Goal: Task Accomplishment & Management: Use online tool/utility

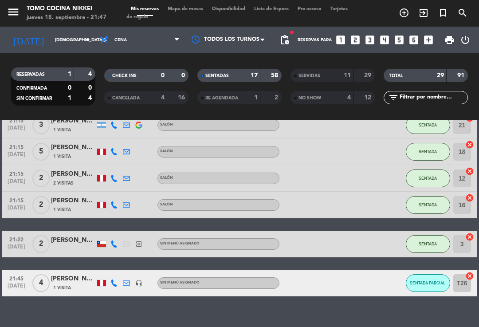
scroll to position [479, 0]
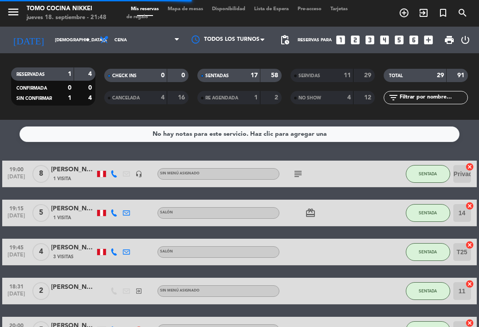
click at [198, 12] on span "Mapa de mesas" at bounding box center [185, 9] width 44 height 5
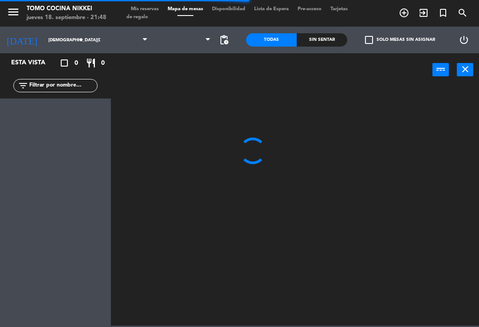
click at [188, 7] on span "Mapa de mesas" at bounding box center [185, 9] width 44 height 5
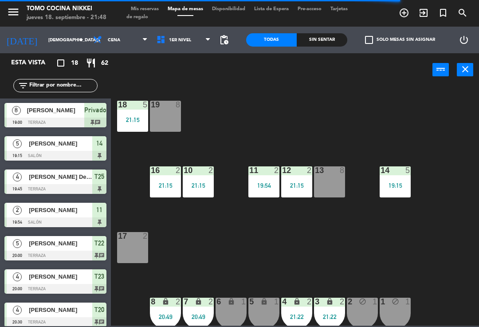
click at [410, 309] on div "1 block 1" at bounding box center [394, 312] width 31 height 31
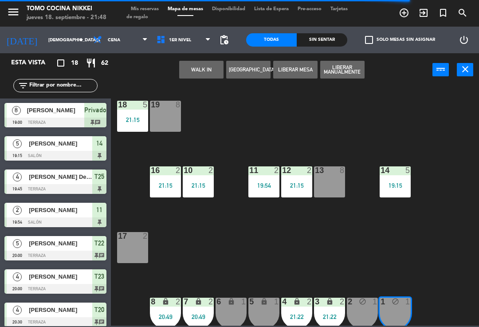
click at [352, 70] on button "Liberar Manualmente" at bounding box center [342, 70] width 44 height 18
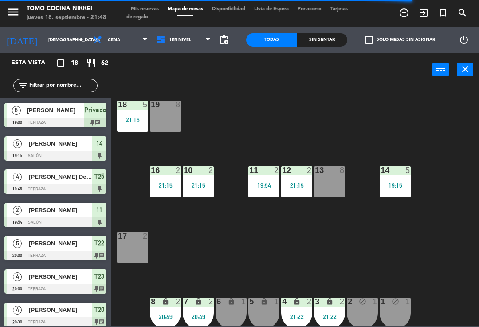
click at [386, 128] on div "18 5 21:15 19 8 16 2 21:15 10 2 21:15 11 2 19:54 12 2 21:15 13 8 14 5 19:15 17 …" at bounding box center [297, 205] width 363 height 240
click at [390, 309] on div "1 lock_open 1" at bounding box center [394, 312] width 31 height 31
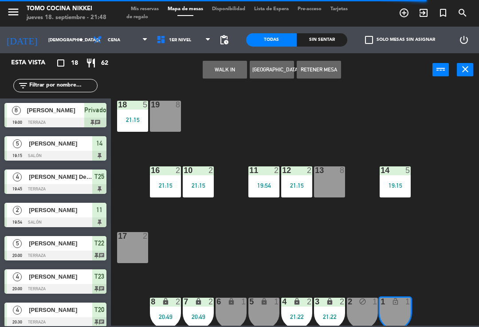
click at [329, 67] on button "Retener Mesa" at bounding box center [319, 70] width 44 height 18
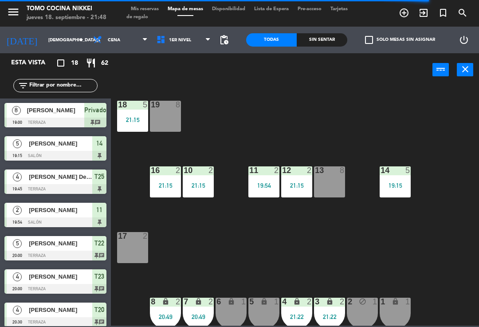
click at [367, 114] on div "18 5 21:15 19 8 16 2 21:15 10 2 21:15 11 2 19:54 12 2 21:15 13 8 14 5 19:15 17 …" at bounding box center [297, 205] width 363 height 240
click at [344, 310] on div "3 lock 2 21:22" at bounding box center [329, 312] width 31 height 31
click at [423, 266] on div "18 5 21:15 19 8 16 2 21:15 10 2 21:15 11 2 19:54 12 2 21:15 13 8 14 5 19:15 17 …" at bounding box center [297, 205] width 363 height 240
click at [361, 311] on div "2 block 1" at bounding box center [362, 312] width 31 height 31
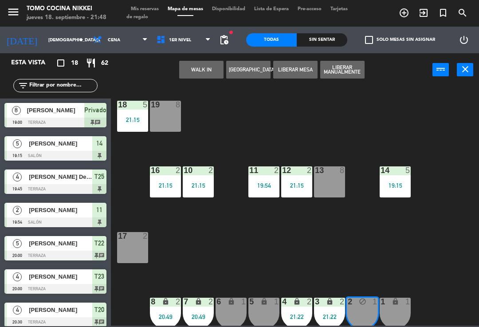
click at [364, 66] on button "Liberar Manualmente" at bounding box center [342, 70] width 44 height 18
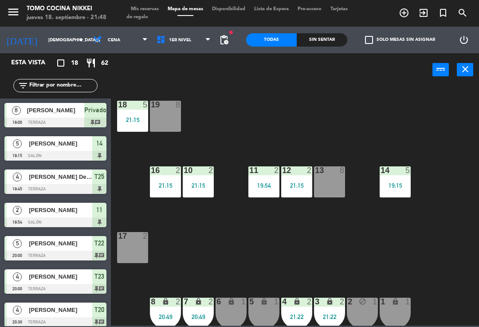
click at [399, 109] on div "18 5 21:15 19 8 16 2 21:15 10 2 21:15 11 2 19:54 12 2 21:15 13 8 14 5 19:15 17 …" at bounding box center [297, 205] width 363 height 240
click at [361, 317] on div "2 lock_open 1" at bounding box center [362, 312] width 31 height 31
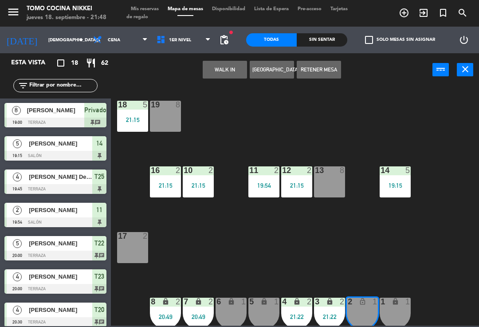
click at [330, 66] on button "Retener Mesa" at bounding box center [319, 70] width 44 height 18
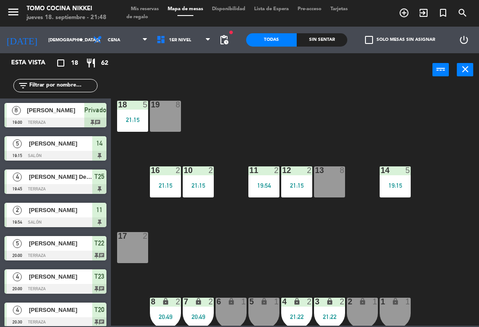
click at [383, 111] on div "18 5 21:15 19 8 16 2 21:15 10 2 21:15 11 2 19:54 12 2 21:15 13 8 14 5 19:15 17 …" at bounding box center [297, 205] width 363 height 240
click at [362, 309] on div "2 lock 1" at bounding box center [362, 312] width 31 height 31
click at [360, 130] on div "18 5 21:15 19 8 16 2 21:15 10 2 21:15 11 2 19:54 12 2 21:15 13 8 14 5 19:15 17 …" at bounding box center [297, 205] width 363 height 240
click at [195, 49] on span "1er Nivel" at bounding box center [183, 40] width 63 height 20
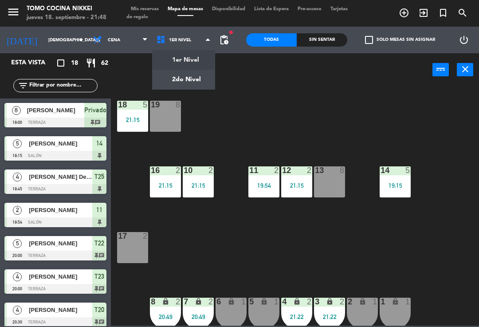
click at [193, 79] on ng-component "menu Tomo Cocina Nikkei [DATE] 18. septiembre - 21:48 Mis reservas Mapa de mesa…" at bounding box center [239, 162] width 479 height 325
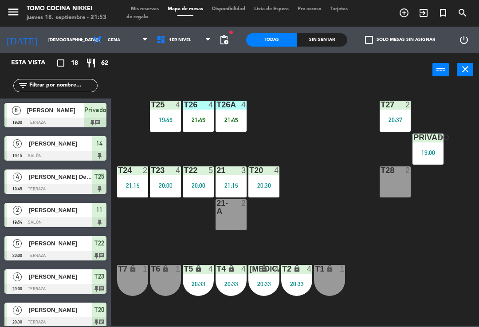
click at [309, 38] on div "Sin sentar" at bounding box center [322, 39] width 51 height 13
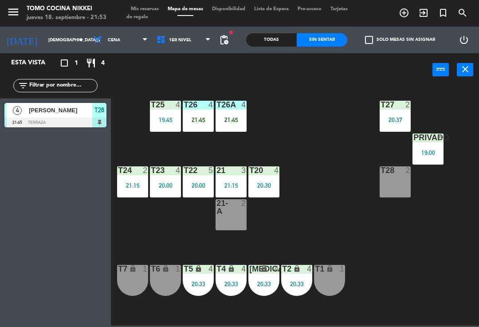
click at [332, 51] on div "Todas Sin sentar" at bounding box center [296, 40] width 101 height 27
click at [166, 7] on span "Mapa de mesas" at bounding box center [185, 9] width 44 height 5
click at [160, 7] on span "Mis reservas" at bounding box center [144, 9] width 37 height 5
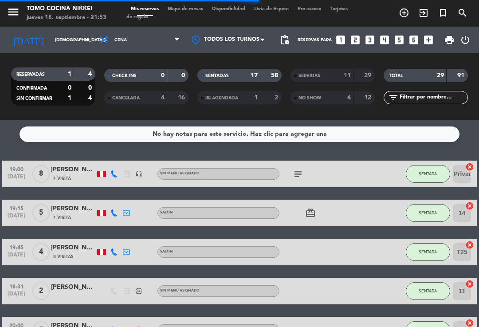
click at [73, 36] on input "[DEMOGRAPHIC_DATA][DATE]" at bounding box center [81, 40] width 61 height 14
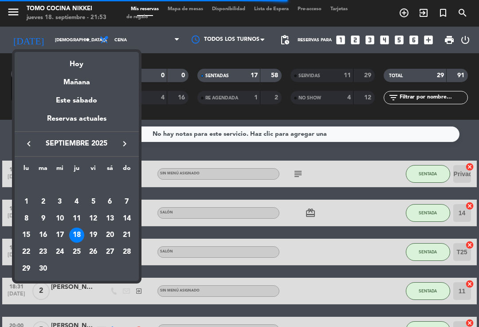
click at [90, 84] on div "Mañana" at bounding box center [77, 79] width 124 height 18
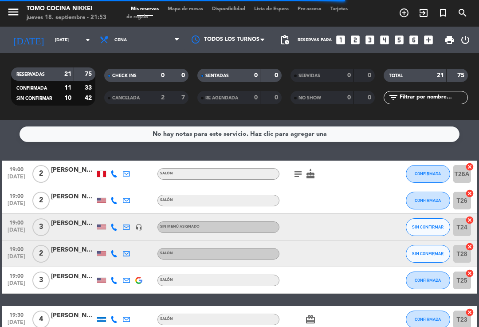
click at [156, 49] on span "Cena" at bounding box center [139, 40] width 89 height 20
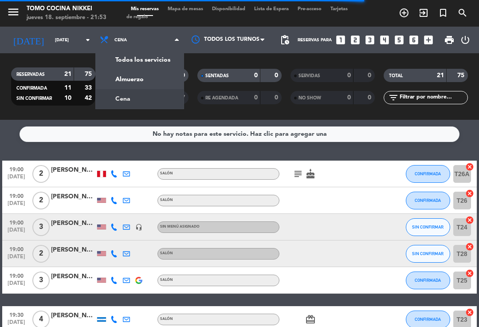
click at [141, 78] on div "menu Tomo Cocina Nikkei [DATE] 18. septiembre - 21:53 Mis reservas Mapa de mesa…" at bounding box center [239, 60] width 479 height 120
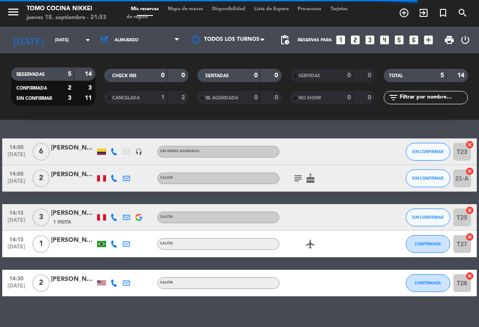
scroll to position [21, 0]
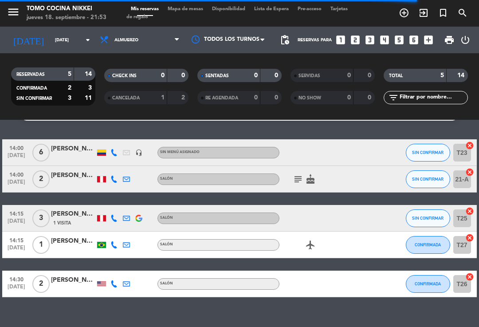
click at [168, 42] on span "Almuerzo" at bounding box center [139, 40] width 89 height 20
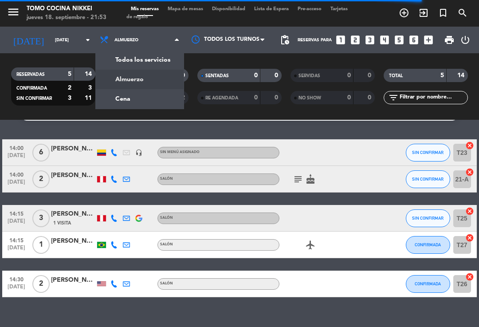
click at [138, 101] on div "menu Tomo Cocina Nikkei [DATE] 18. septiembre - 21:53 Mis reservas Mapa de mesa…" at bounding box center [239, 60] width 479 height 120
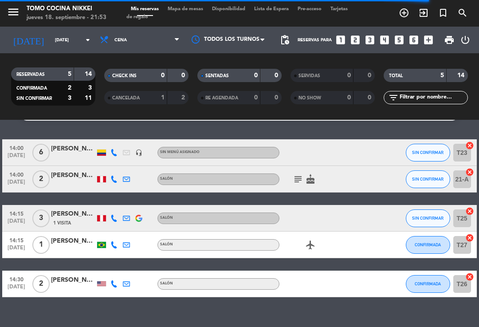
click at [66, 35] on input "[DATE]" at bounding box center [81, 40] width 61 height 14
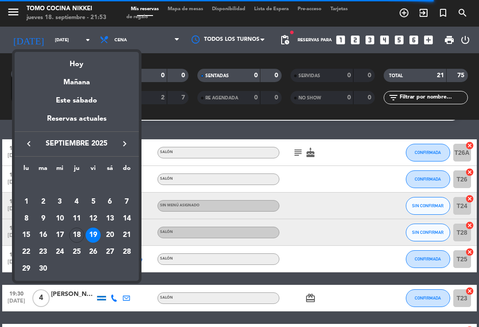
click at [91, 82] on div "Mañana" at bounding box center [77, 79] width 124 height 18
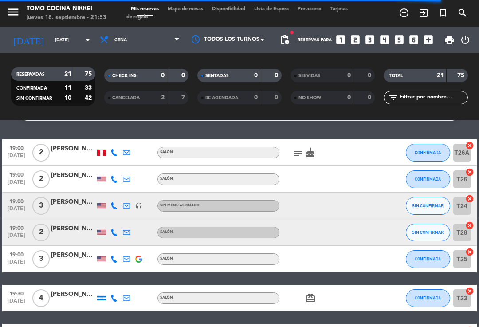
click at [81, 46] on input "[DATE]" at bounding box center [81, 40] width 61 height 14
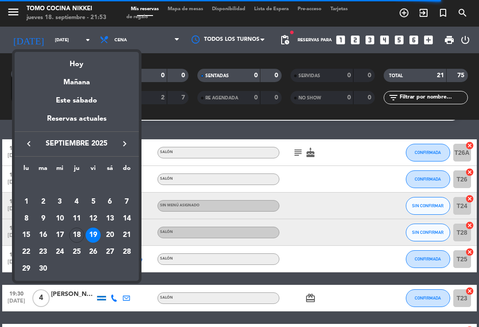
click at [87, 66] on div "Hoy" at bounding box center [77, 61] width 124 height 18
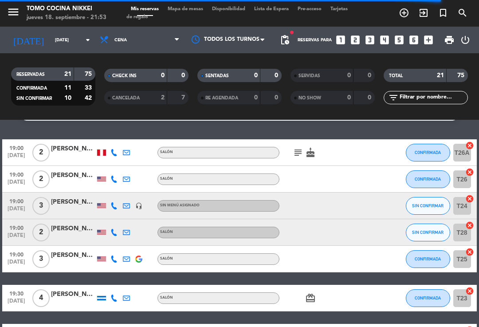
type input "[DEMOGRAPHIC_DATA][DATE]"
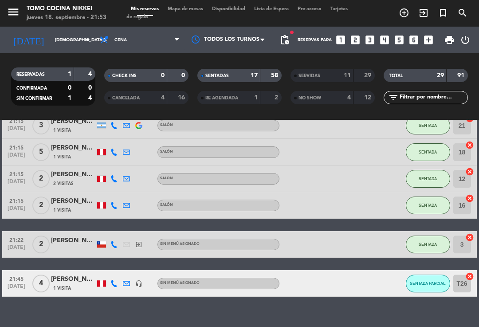
scroll to position [479, 0]
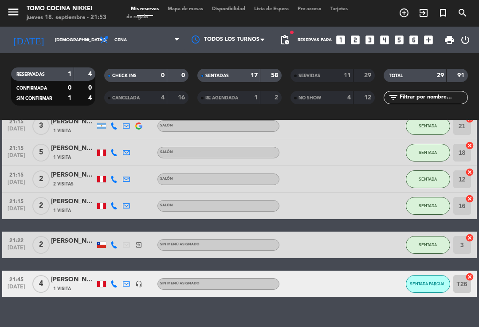
click at [440, 281] on span "SENTADA PARCIAL" at bounding box center [428, 283] width 36 height 5
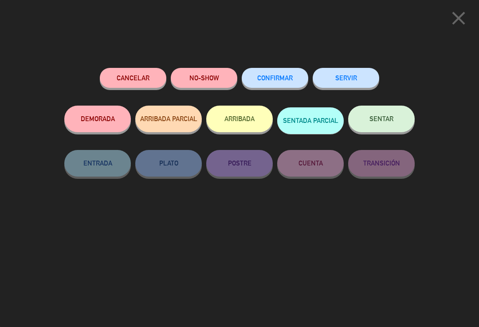
click at [396, 115] on button "SENTAR" at bounding box center [381, 119] width 66 height 27
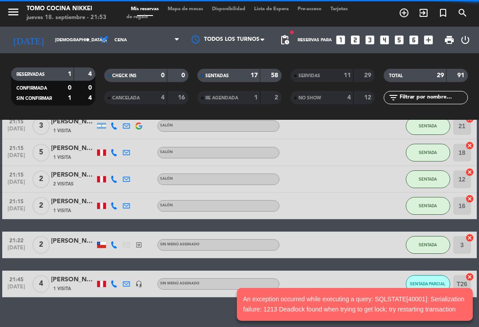
click at [410, 281] on notyf-toast-container "An exception occurred while executing a query: SQLSTATE[40001]: Serialization f…" at bounding box center [355, 303] width 248 height 45
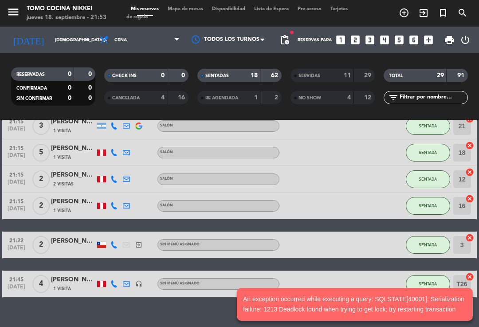
scroll to position [15, 0]
click at [424, 275] on button "SENTADA" at bounding box center [428, 284] width 44 height 18
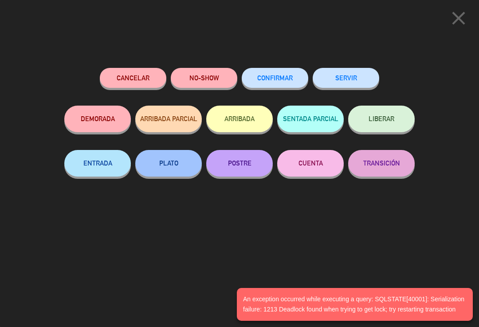
click at [463, 27] on icon "close" at bounding box center [458, 18] width 22 height 22
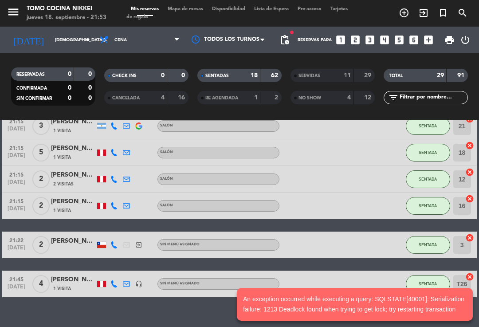
scroll to position [0, 0]
click at [196, 9] on span "Mapa de mesas" at bounding box center [185, 9] width 44 height 5
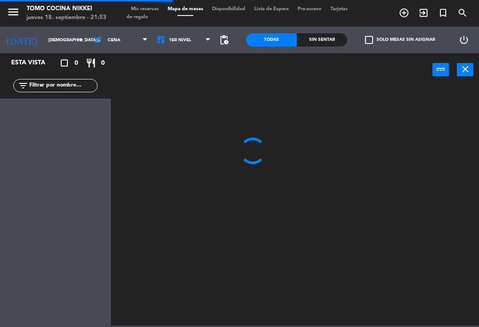
click at [197, 39] on span "1er Nivel" at bounding box center [183, 40] width 63 height 20
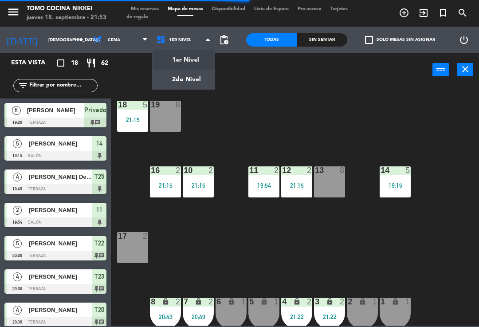
click at [252, 124] on div "18 5 21:15 19 8 16 2 21:15 10 2 21:15 11 2 19:54 12 2 21:15 13 8 14 5 19:15 17 …" at bounding box center [297, 205] width 363 height 240
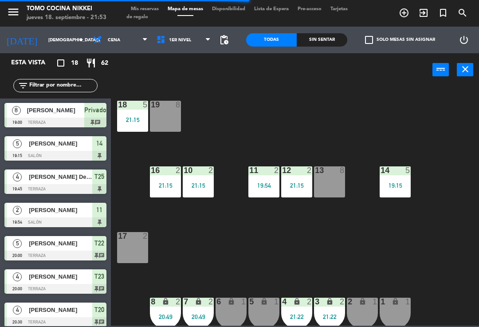
click at [162, 182] on div "21:15" at bounding box center [165, 185] width 31 height 6
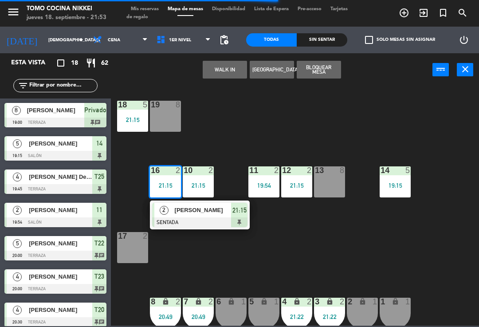
click at [203, 227] on div "2 [PERSON_NAME] SENTADA 21:15" at bounding box center [200, 214] width 100 height 29
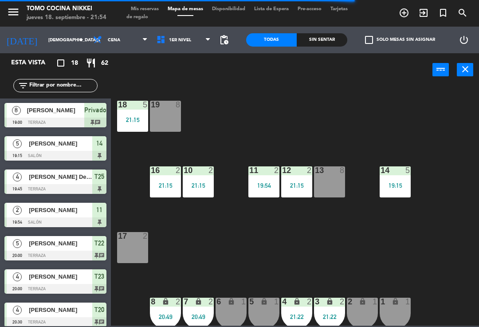
scroll to position [113, 0]
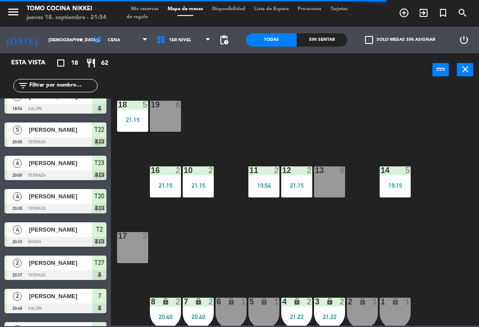
click at [198, 192] on div "10 2 21:15" at bounding box center [198, 181] width 31 height 31
click at [303, 139] on div "18 5 21:15 19 8 16 2 21:15 10 2 21:15 11 2 19:54 12 2 21:15 13 8 14 5 19:15 17 …" at bounding box center [297, 205] width 363 height 240
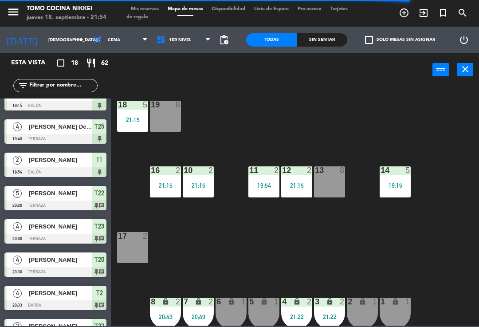
scroll to position [39, 0]
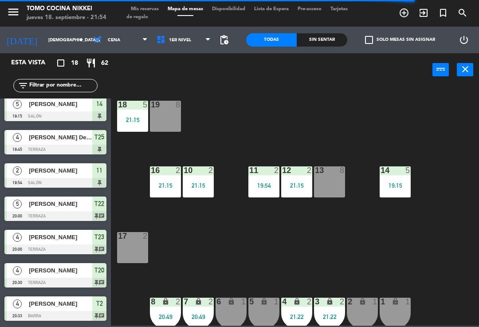
click at [66, 176] on div "[PERSON_NAME]" at bounding box center [60, 170] width 64 height 15
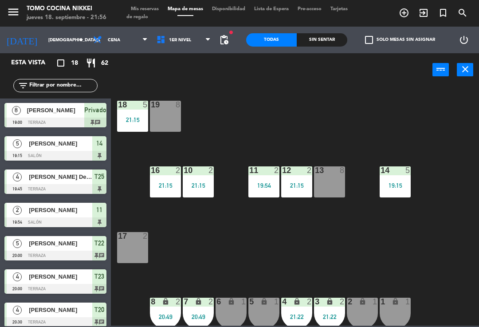
click at [13, 6] on icon "menu" at bounding box center [13, 11] width 13 height 13
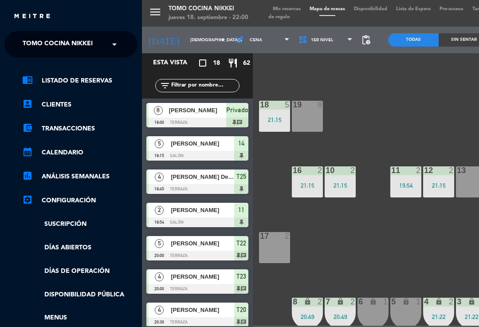
click at [316, 80] on div "menu Tomo Cocina Nikkei [DATE] 18. septiembre - 22:00 Mis reservas Mapa de mesa…" at bounding box center [381, 163] width 479 height 327
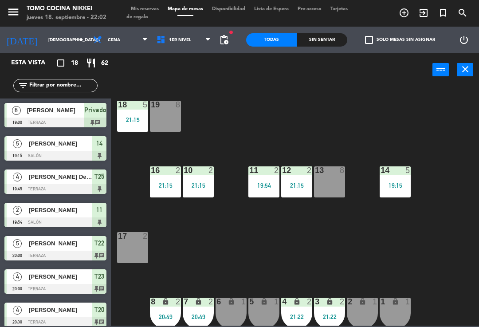
click at [300, 59] on div "power_input close" at bounding box center [271, 70] width 321 height 34
click at [324, 42] on div "Sin sentar" at bounding box center [322, 39] width 51 height 13
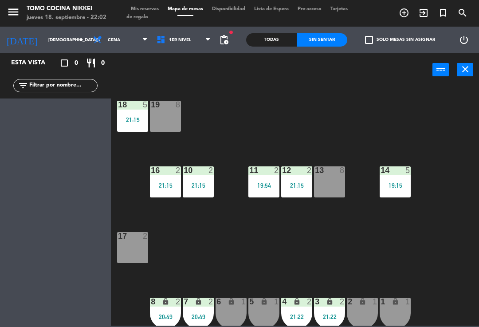
click at [255, 12] on span "Lista de Espera" at bounding box center [271, 9] width 43 height 5
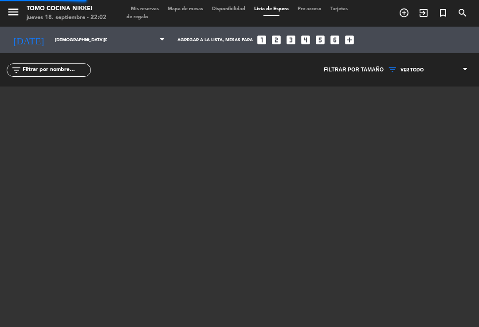
click at [154, 7] on span "Mis reservas" at bounding box center [144, 9] width 37 height 5
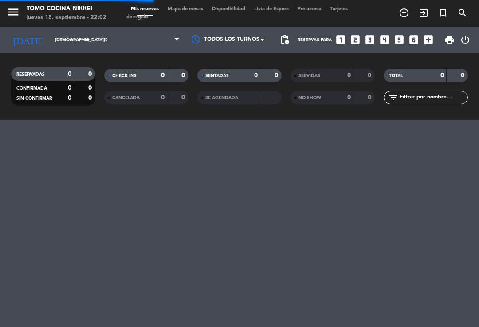
click at [156, 10] on span "Mis reservas" at bounding box center [144, 9] width 37 height 5
click at [187, 8] on span "Mapa de mesas" at bounding box center [185, 9] width 44 height 5
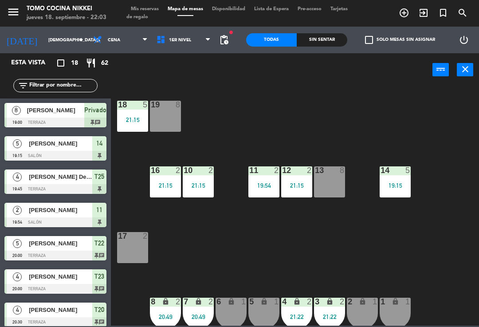
click at [456, 123] on div "18 5 21:15 19 8 16 2 21:15 10 2 21:15 11 2 19:54 12 2 21:15 13 8 14 5 19:15 17 …" at bounding box center [297, 205] width 363 height 240
click at [151, 12] on span "Mis reservas" at bounding box center [144, 9] width 37 height 5
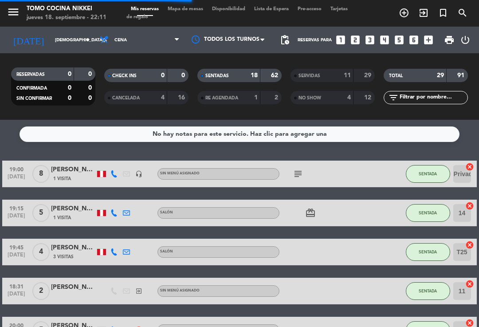
click at [188, 12] on span "Mapa de mesas" at bounding box center [185, 9] width 44 height 5
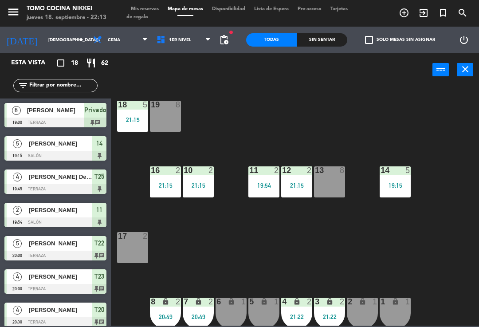
click at [231, 164] on div "18 5 21:15 19 8 16 2 21:15 10 2 21:15 11 2 19:54 12 2 21:15 13 8 14 5 19:15 17 …" at bounding box center [297, 205] width 363 height 240
click at [205, 156] on div "18 5 21:15 19 8 16 2 21:15 10 2 21:15 11 2 19:54 12 2 21:15 13 8 14 5 19:15 17 …" at bounding box center [297, 205] width 363 height 240
click at [244, 133] on div "18 5 21:15 19 8 16 2 21:15 10 2 21:15 11 2 19:54 12 2 21:15 13 8 14 5 19:15 17 …" at bounding box center [297, 205] width 363 height 240
click at [202, 177] on div "10 2 21:15" at bounding box center [198, 181] width 31 height 31
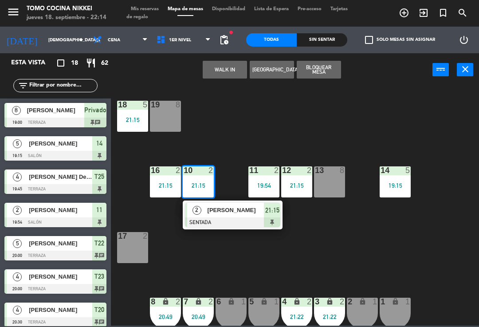
click at [292, 135] on div "18 5 21:15 19 8 16 2 21:15 10 2 21:15 2 [PERSON_NAME] SENTADA 21:15 11 2 19:54 …" at bounding box center [297, 205] width 363 height 240
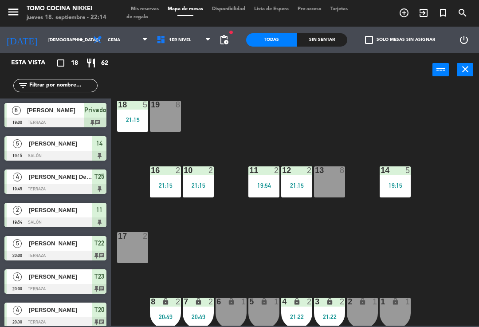
click at [165, 197] on div "16 2 21:15" at bounding box center [165, 181] width 31 height 31
click at [179, 262] on div "18 5 21:15 19 8 16 2 21:15 10 2 21:15 11 2 19:54 12 2 21:15 13 8 14 5 19:15 17 …" at bounding box center [297, 205] width 363 height 240
click at [176, 234] on div "18 5 21:15 19 8 16 2 21:15 10 2 21:15 11 2 19:54 12 2 21:15 13 8 14 5 19:15 17 …" at bounding box center [297, 205] width 363 height 240
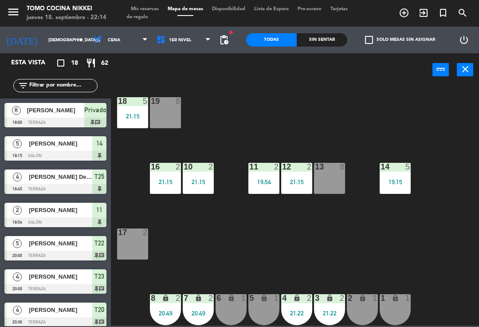
scroll to position [4, 0]
click at [286, 269] on div "18 5 21:15 19 8 16 2 21:15 10 2 21:15 11 2 19:54 12 2 21:15 13 8 14 5 19:15 17 …" at bounding box center [297, 205] width 363 height 240
click at [205, 305] on div "7 lock 2 20:49" at bounding box center [198, 309] width 31 height 31
click at [284, 232] on div "18 5 21:15 19 8 16 2 21:15 10 2 21:15 11 2 19:54 12 2 21:15 13 8 14 5 19:15 17 …" at bounding box center [297, 205] width 363 height 240
click at [331, 145] on div "18 5 21:15 19 8 16 2 21:15 10 2 21:15 11 2 19:54 12 2 21:15 13 8 14 5 19:15 17 …" at bounding box center [297, 205] width 363 height 240
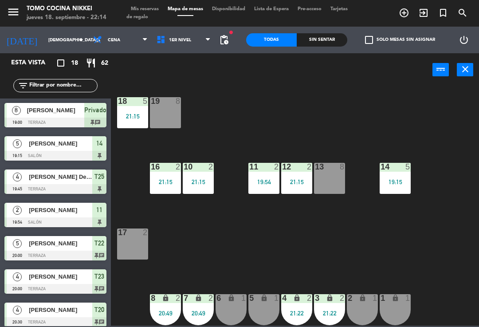
click at [210, 244] on div "18 5 21:15 19 8 16 2 21:15 10 2 21:15 11 2 19:54 12 2 21:15 13 8 14 5 19:15 17 …" at bounding box center [297, 205] width 363 height 240
click at [196, 280] on div "18 5 21:15 19 8 16 2 21:15 10 2 21:15 11 2 19:54 12 2 21:15 13 8 14 5 19:15 17 …" at bounding box center [297, 205] width 363 height 240
click at [200, 185] on div "21:15" at bounding box center [198, 182] width 31 height 6
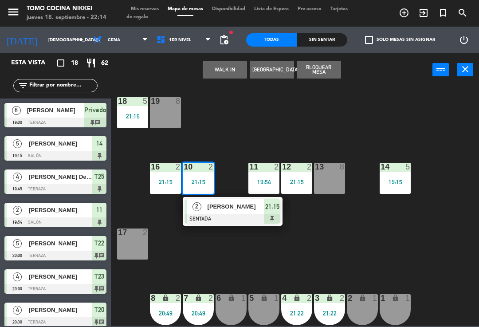
click at [226, 224] on div "2 [PERSON_NAME] SENTADA 21:15" at bounding box center [233, 211] width 100 height 29
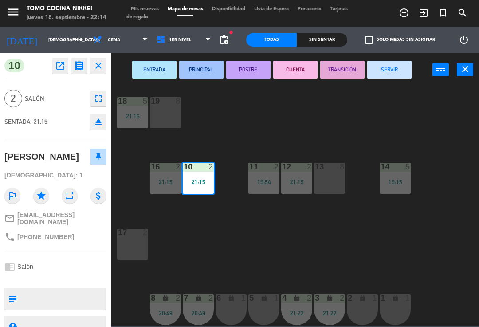
click at [395, 70] on button "SERVIR" at bounding box center [389, 70] width 44 height 18
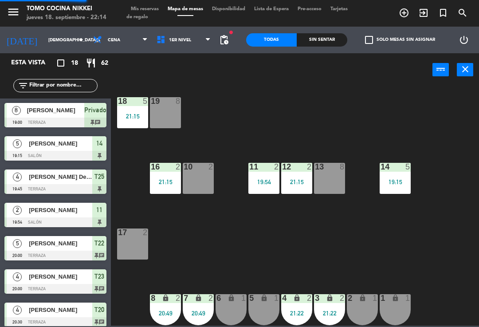
scroll to position [0, 0]
click at [362, 114] on div "18 5 21:15 19 8 16 2 21:15 10 2 11 2 19:54 12 2 21:15 13 8 14 5 19:15 17 2 7 lo…" at bounding box center [297, 205] width 363 height 240
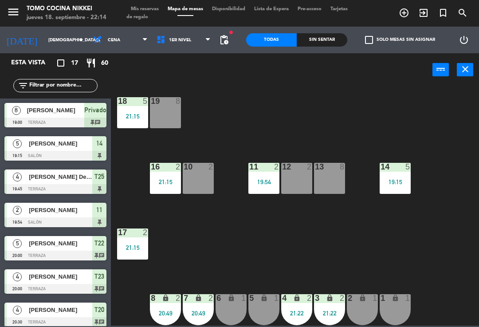
scroll to position [69, 0]
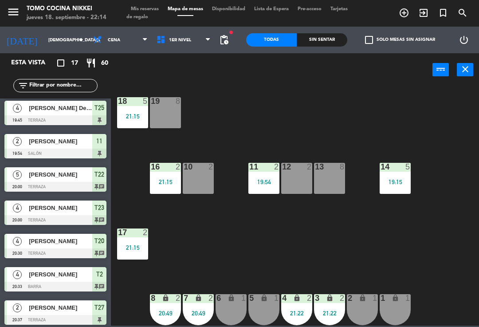
click at [206, 249] on div "18 5 21:15 19 8 16 2 21:15 10 2 11 2 19:54 12 2 13 8 14 5 19:15 17 2 21:15 7 lo…" at bounding box center [297, 205] width 363 height 240
click at [285, 236] on div "18 5 21:15 19 8 16 2 21:15 10 2 11 2 19:54 12 2 13 8 14 5 19:15 17 2 21:15 7 lo…" at bounding box center [297, 205] width 363 height 240
click at [349, 265] on div "18 5 21:15 19 8 16 2 21:15 10 2 11 2 19:54 12 2 13 8 14 5 19:15 17 2 21:15 7 lo…" at bounding box center [297, 205] width 363 height 240
click at [186, 310] on div "20:49" at bounding box center [198, 313] width 31 height 6
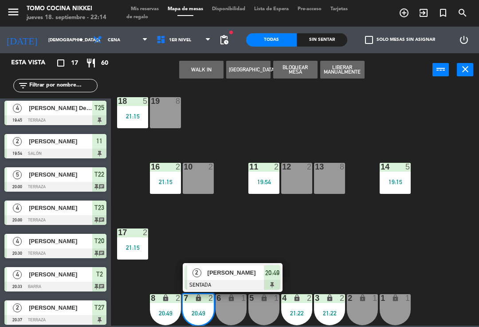
click at [249, 275] on span "[PERSON_NAME]" at bounding box center [235, 272] width 57 height 9
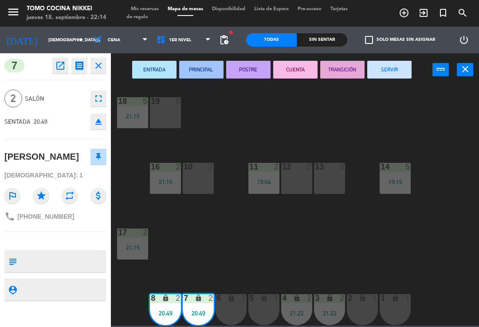
click at [388, 77] on button "SERVIR" at bounding box center [389, 70] width 44 height 18
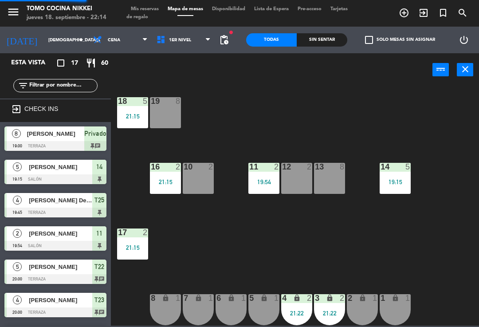
click at [390, 141] on div "18 5 21:15 19 8 16 2 21:15 10 2 11 2 19:54 12 2 13 8 14 5 19:15 17 2 21:15 7 lo…" at bounding box center [297, 205] width 363 height 240
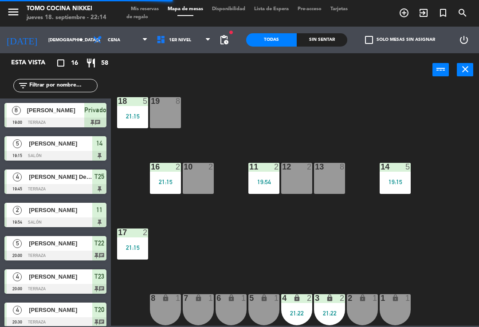
click at [395, 131] on div "18 5 21:15 19 8 16 2 21:15 10 2 11 2 19:54 12 2 13 8 14 5 19:15 17 2 21:15 7 lo…" at bounding box center [297, 205] width 363 height 240
click at [212, 43] on span at bounding box center [210, 40] width 9 height 8
click at [196, 85] on ng-component "menu Tomo Cocina Nikkei [DATE] 18. septiembre - 22:14 Mis reservas Mapa de mesa…" at bounding box center [239, 162] width 479 height 325
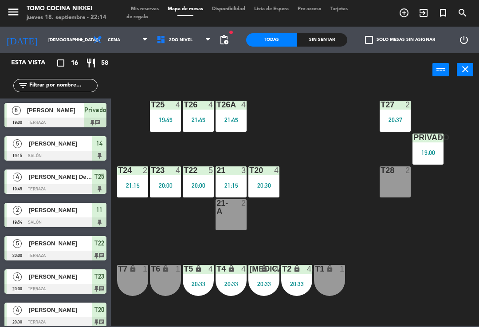
click at [436, 164] on div "Privado 8 19:00" at bounding box center [427, 148] width 31 height 31
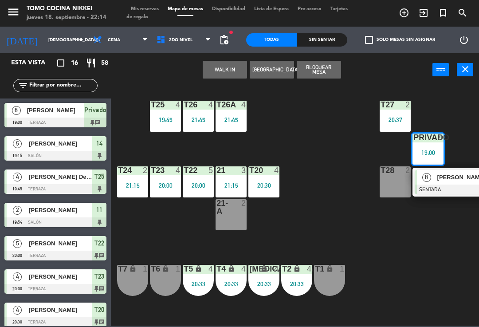
click at [423, 162] on div "Privado 8 19:00" at bounding box center [427, 148] width 31 height 31
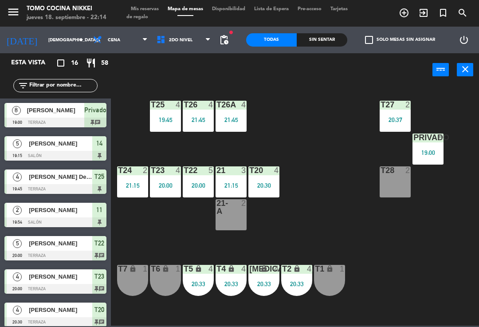
click at [314, 186] on div "T27 2 20:37 T25 4 19:45 T26A 4 21:45 T26 4 21:45 Privado 8 19:00 T24 2 21:15 T2…" at bounding box center [297, 205] width 363 height 240
click at [284, 188] on div "T27 2 20:37 T25 4 19:45 T26A 4 21:45 T26 4 21:45 Privado 8 19:00 T24 2 21:15 T2…" at bounding box center [297, 205] width 363 height 240
click at [322, 190] on div "T27 2 20:37 T25 4 19:45 T26A 4 21:45 T26 4 21:45 Privado 8 19:00 T24 2 21:15 T2…" at bounding box center [297, 205] width 363 height 240
click at [193, 195] on div "T22 5 20:00" at bounding box center [198, 181] width 31 height 31
click at [238, 156] on div "T27 2 20:37 T25 4 19:45 T26A 4 21:45 T26 4 21:45 Privado 8 19:00 T24 2 21:15 T2…" at bounding box center [297, 205] width 363 height 240
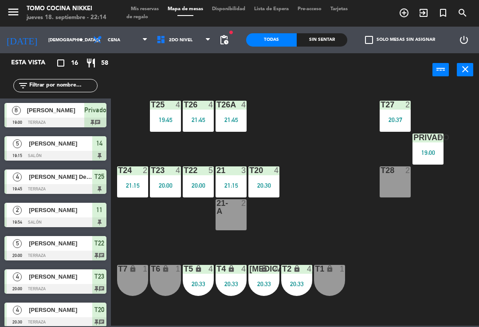
click at [176, 124] on div "T25 4 19:45" at bounding box center [165, 116] width 31 height 31
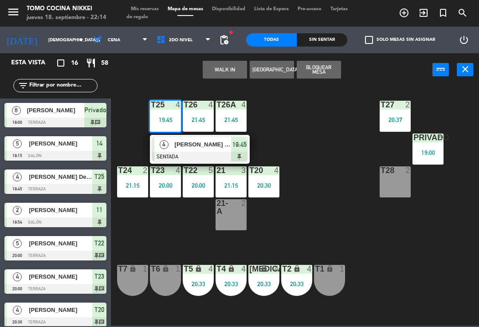
click at [232, 151] on div "19:45" at bounding box center [239, 144] width 16 height 15
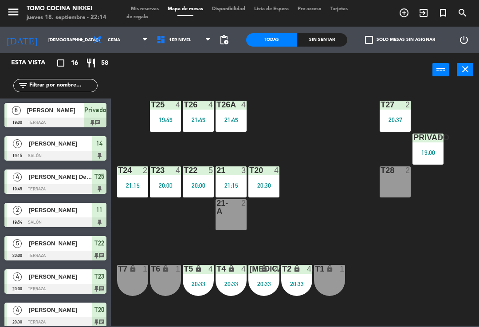
click at [202, 293] on div "T5 lock 4 20:33" at bounding box center [198, 280] width 31 height 31
click at [409, 247] on div "T27 2 20:37 T25 4 19:45 T26A 4 21:45 T26 4 21:45 Privado 8 19:00 T24 2 21:15 T2…" at bounding box center [297, 205] width 363 height 240
click at [162, 194] on div "T23 4 20:00" at bounding box center [165, 181] width 31 height 31
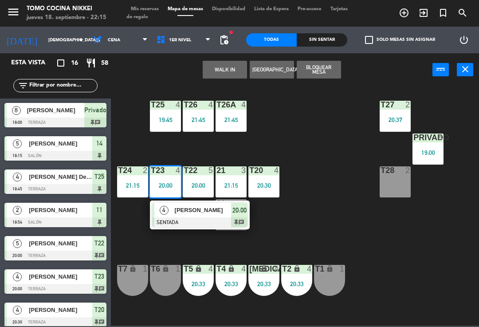
click at [212, 225] on div at bounding box center [199, 222] width 95 height 10
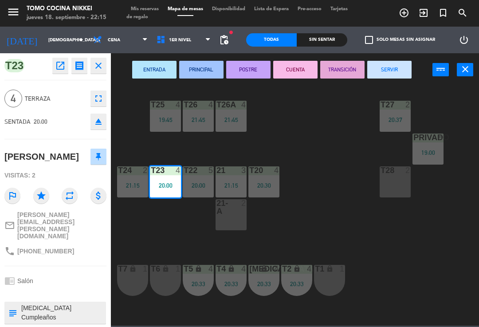
click at [394, 74] on button "SERVIR" at bounding box center [389, 70] width 44 height 18
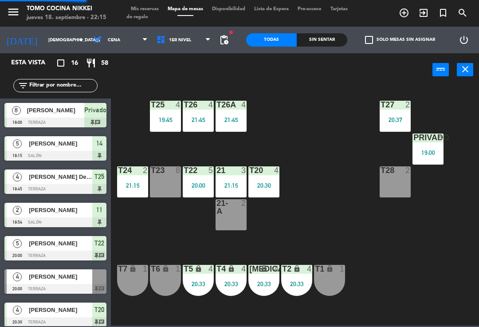
click at [361, 98] on div "T27 2 20:37 T25 4 19:45 T26A 4 21:45 T26 4 21:45 Privado 8 19:00 T24 2 21:15 T2…" at bounding box center [297, 205] width 363 height 240
click at [306, 214] on div "T27 2 20:37 T25 4 19:45 T26A 4 21:45 T26 4 21:45 Privado 8 19:00 T24 2 21:15 T2…" at bounding box center [297, 205] width 363 height 240
click at [198, 188] on div "20:00" at bounding box center [198, 185] width 31 height 6
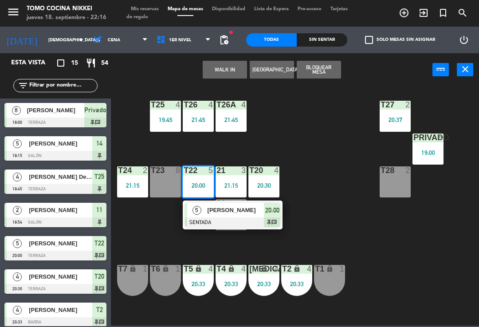
click at [219, 215] on div "[PERSON_NAME]" at bounding box center [236, 210] width 58 height 15
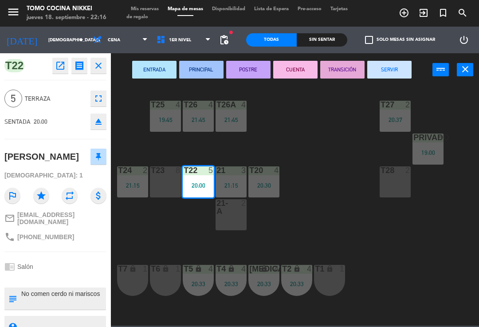
click at [381, 70] on button "SERVIR" at bounding box center [389, 70] width 44 height 18
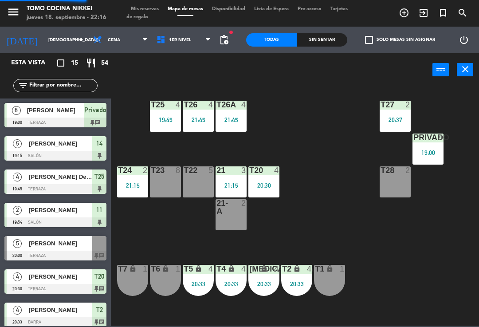
click at [322, 145] on div "T27 2 20:37 T25 4 19:45 T26A 4 21:45 T26 4 21:45 Privado 8 19:00 T24 2 21:15 T2…" at bounding box center [297, 205] width 363 height 240
click at [138, 188] on div "21:15" at bounding box center [132, 185] width 31 height 6
click at [279, 143] on div "T27 2 20:37 T25 4 19:45 T26A 4 21:45 T26 4 21:45 Privado 8 19:00 T24 2 21:15 T2…" at bounding box center [297, 205] width 363 height 240
click at [180, 40] on span "1er Nivel" at bounding box center [180, 40] width 22 height 5
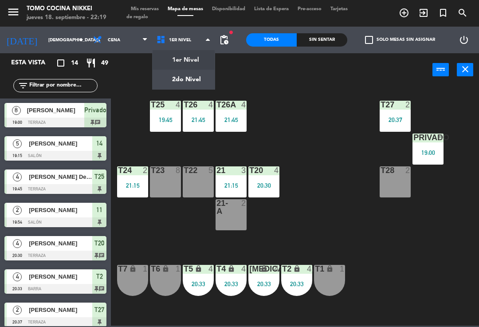
click at [180, 63] on ng-component "menu Tomo Cocina Nikkei [DATE] 18. septiembre - 22:19 Mis reservas Mapa de mesa…" at bounding box center [239, 162] width 479 height 325
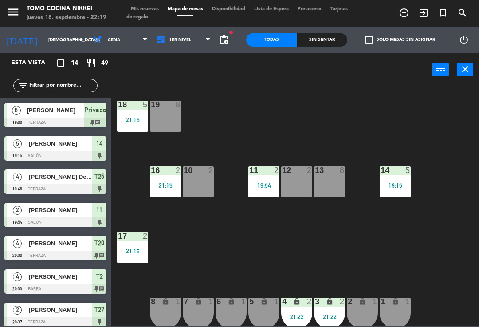
click at [323, 303] on div "lock" at bounding box center [329, 301] width 15 height 8
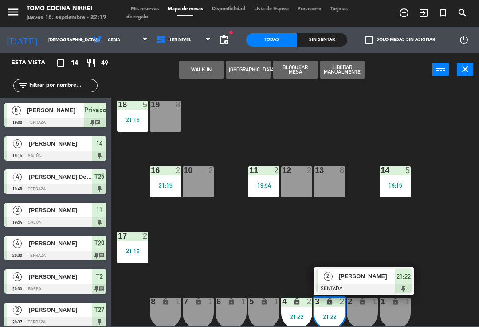
click at [357, 273] on span "[PERSON_NAME]" at bounding box center [367, 275] width 57 height 9
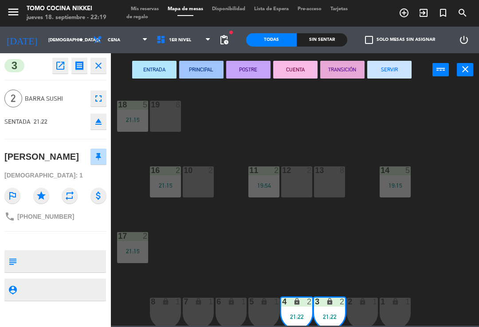
click at [398, 64] on button "SERVIR" at bounding box center [389, 70] width 44 height 18
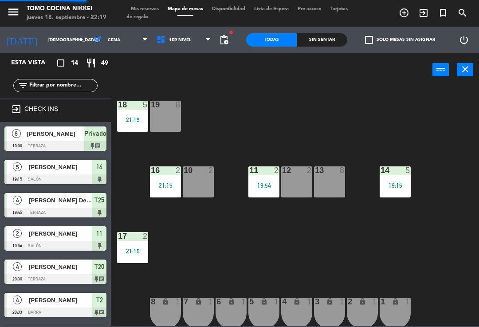
scroll to position [108, 0]
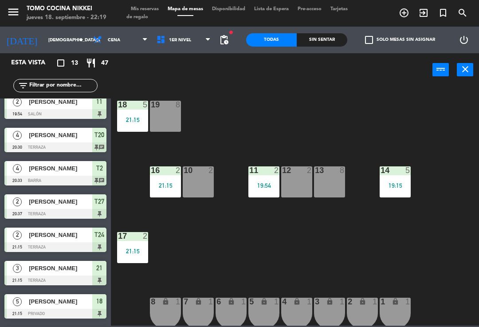
click at [190, 47] on span "1er Nivel" at bounding box center [183, 40] width 63 height 20
click at [197, 76] on ng-component "menu Tomo Cocina Nikkei [DATE] 18. septiembre - 22:19 Mis reservas Mapa de mesa…" at bounding box center [239, 162] width 479 height 325
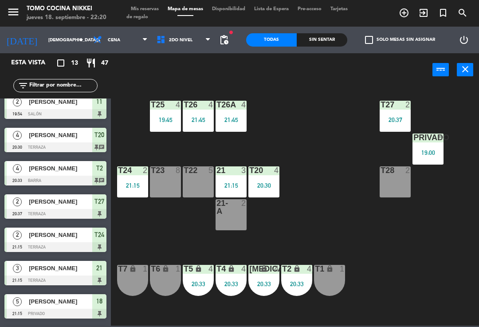
click at [80, 82] on input "text" at bounding box center [62, 86] width 69 height 10
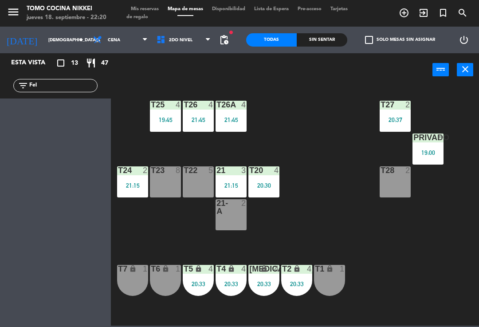
click at [307, 78] on div "power_input close" at bounding box center [271, 70] width 321 height 34
click at [184, 40] on span "2do Nivel" at bounding box center [180, 40] width 23 height 5
click at [195, 61] on ng-component "menu Tomo Cocina Nikkei [DATE] 18. septiembre - 22:20 Mis reservas Mapa de mesa…" at bounding box center [239, 162] width 479 height 325
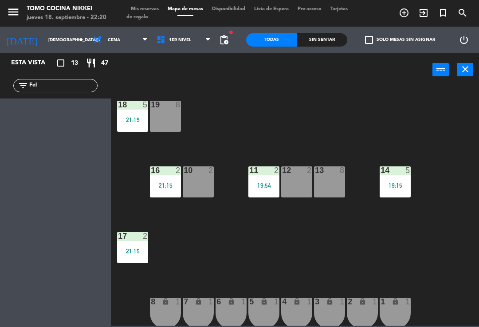
click at [404, 191] on div "14 5 19:15" at bounding box center [394, 181] width 31 height 31
click at [461, 184] on div "18 5 21:15 19 8 16 2 21:15 10 2 11 2 19:54 12 2 13 8 14 5 19:15 17 2 21:15 7 lo…" at bounding box center [297, 205] width 363 height 240
click at [54, 85] on input "Fel" at bounding box center [62, 86] width 69 height 10
type input "F"
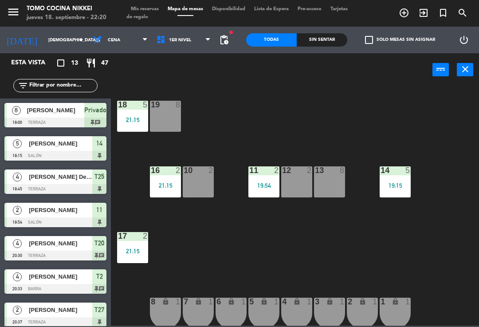
click at [387, 110] on div "18 5 21:15 19 8 16 2 21:15 10 2 11 2 19:54 12 2 13 8 14 5 19:15 17 2 21:15 7 lo…" at bounding box center [297, 205] width 363 height 240
click at [194, 39] on span "1er Nivel" at bounding box center [183, 40] width 63 height 20
click at [192, 73] on ng-component "menu Tomo Cocina Nikkei [DATE] 18. septiembre - 22:21 Mis reservas Mapa de mesa…" at bounding box center [239, 162] width 479 height 325
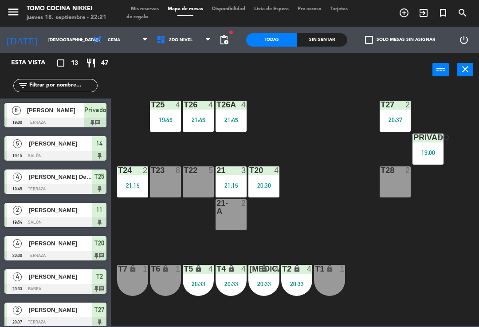
click at [269, 192] on div "T20 4 20:30" at bounding box center [263, 181] width 31 height 31
click at [330, 187] on div "T27 2 20:37 T25 4 19:45 T26A 4 21:45 T26 4 21:45 Privado 8 19:00 T24 2 21:15 T2…" at bounding box center [297, 205] width 363 height 240
click at [203, 111] on div "T26 4 21:45" at bounding box center [198, 116] width 31 height 31
click at [309, 128] on div "T27 2 20:37 T25 4 19:45 T26A 4 21:45 T26 4 21:45 Privado 8 19:00 T24 2 21:15 T2…" at bounding box center [297, 205] width 363 height 240
click at [434, 150] on div "19:00" at bounding box center [427, 152] width 31 height 6
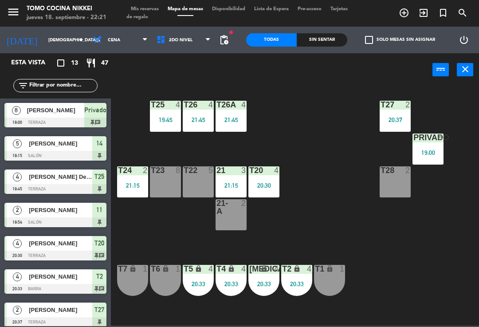
click at [375, 236] on div "T27 2 20:37 T25 4 19:45 T26A 4 21:45 T26 4 21:45 Privado 8 19:00 T24 2 21:15 T2…" at bounding box center [297, 205] width 363 height 240
click at [83, 84] on input "text" at bounding box center [62, 86] width 69 height 10
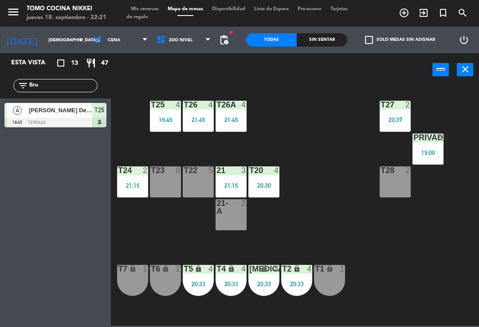
type input "Bru"
click at [311, 99] on div "T27 2 20:37 T25 4 19:45 T26A 4 21:45 T26 4 21:45 Privado 8 19:00 T24 2 21:15 T2…" at bounding box center [297, 205] width 363 height 240
click at [31, 116] on div "[PERSON_NAME] De La [PERSON_NAME]" at bounding box center [60, 110] width 64 height 15
click at [383, 281] on div "T27 2 20:37 T25 4 19:45 T26A 4 21:45 T26 4 21:45 Privado 8 19:00 T24 2 21:15 T2…" at bounding box center [297, 205] width 363 height 240
click at [428, 158] on div "Privado 8 19:00" at bounding box center [427, 148] width 31 height 31
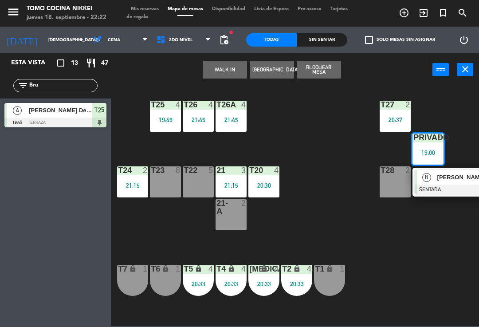
click at [444, 187] on div at bounding box center [461, 189] width 95 height 10
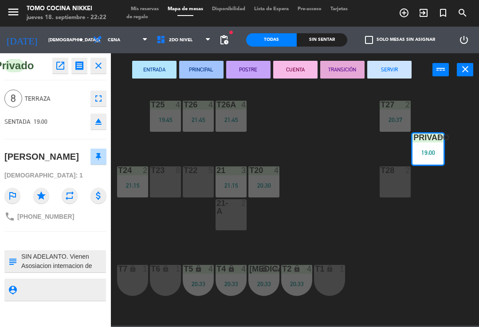
click at [399, 75] on button "SERVIR" at bounding box center [389, 70] width 44 height 18
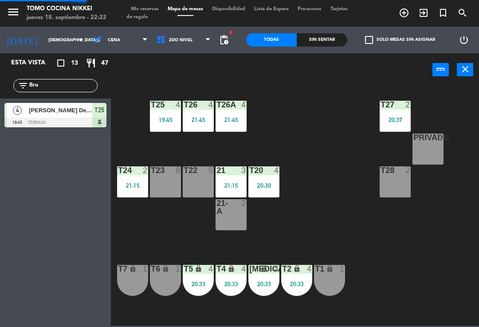
click at [380, 126] on div "T27 2 20:37" at bounding box center [394, 116] width 31 height 31
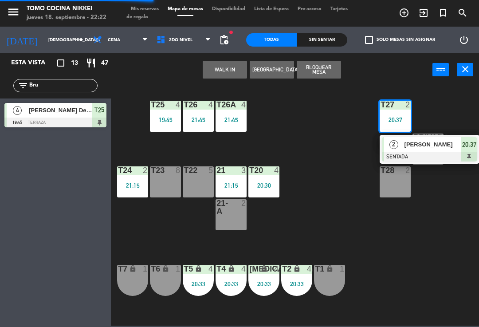
click at [141, 178] on div "T24 2 21:15" at bounding box center [132, 181] width 31 height 31
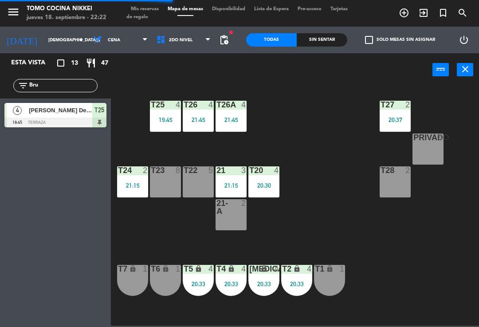
click at [321, 137] on div "T27 2 20:37 T25 4 19:45 T26A 4 21:45 T26 4 21:45 Privado 8 T24 2 21:15 T23 8 T2…" at bounding box center [297, 205] width 363 height 240
click at [131, 207] on div "T27 2 20:37 T25 4 19:45 T26A 4 21:45 T26 4 21:45 Privado 8 T24 2 21:15 T23 8 T2…" at bounding box center [297, 205] width 363 height 240
click at [138, 195] on div "T24 2 21:15" at bounding box center [132, 181] width 31 height 31
click at [283, 135] on div "T27 2 20:37 T25 4 19:45 T26A 4 21:45 T26 4 21:45 Privado 8 T24 2 21:15 T23 8 T2…" at bounding box center [297, 205] width 363 height 240
click at [272, 324] on div "T27 2 20:37 T25 4 19:45 T26A 4 21:45 T26 4 21:45 Privado 8 T24 2 21:15 T23 8 T2…" at bounding box center [297, 205] width 363 height 240
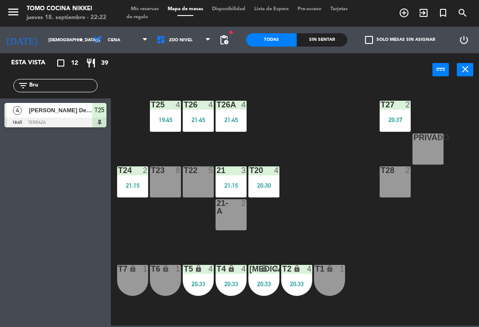
click at [81, 85] on input "Bru" at bounding box center [62, 86] width 69 height 10
type input "B"
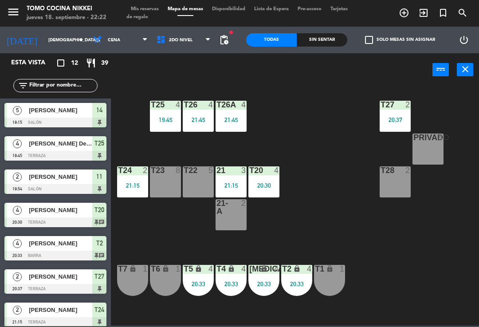
click at [342, 113] on div "T27 2 20:37 T25 4 19:45 T26A 4 21:45 T26 4 21:45 Privado 8 T24 2 21:15 T23 8 T2…" at bounding box center [297, 205] width 363 height 240
click at [313, 43] on div "Sin sentar" at bounding box center [322, 39] width 51 height 13
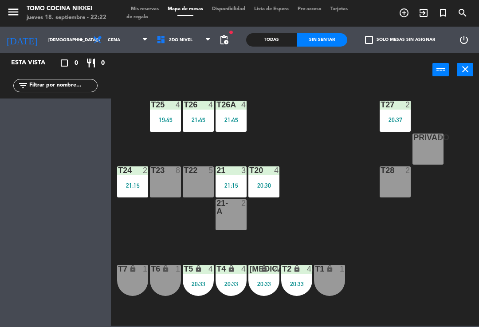
click at [323, 43] on div "Sin sentar" at bounding box center [322, 39] width 51 height 13
click at [274, 42] on div "Todas" at bounding box center [271, 39] width 51 height 13
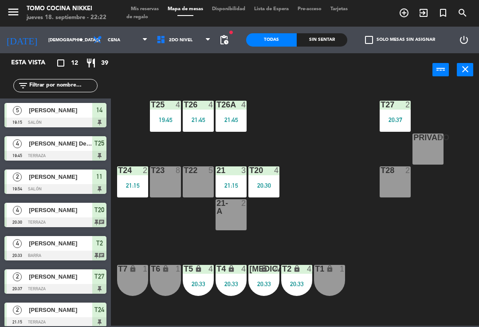
click at [198, 43] on span "2do Nivel" at bounding box center [183, 40] width 63 height 20
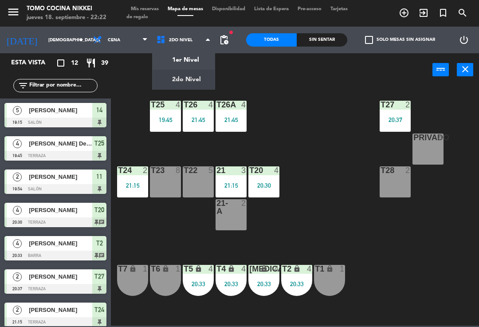
click at [206, 54] on ng-component "menu Tomo Cocina Nikkei [DATE] 18. septiembre - 22:22 Mis reservas Mapa de mesa…" at bounding box center [239, 162] width 479 height 325
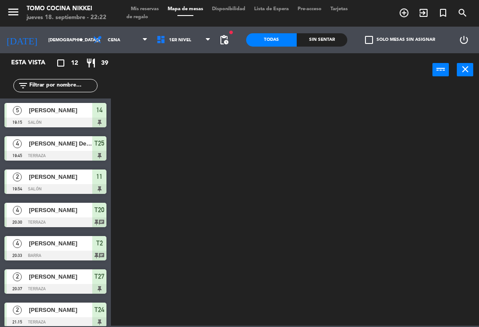
click at [211, 46] on span "1er Nivel" at bounding box center [183, 40] width 63 height 20
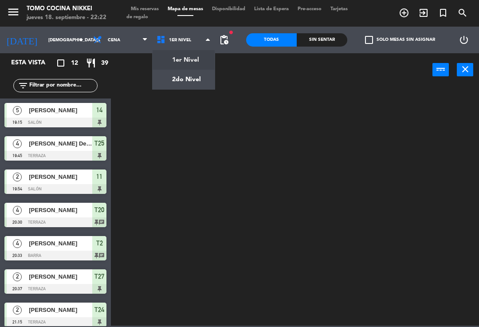
click at [200, 75] on ng-component "menu Tomo Cocina Nikkei [DATE] 18. septiembre - 22:22 Mis reservas Mapa de mesa…" at bounding box center [239, 162] width 479 height 325
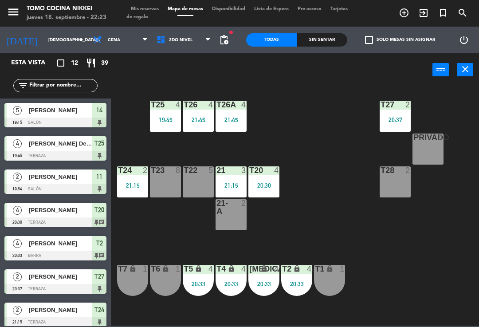
click at [433, 291] on div "T27 2 20:37 T25 4 19:45 T26A 4 21:45 T26 4 21:45 Privado 8 T24 2 21:15 T23 8 T2…" at bounding box center [297, 205] width 363 height 240
click at [331, 34] on div "Sin sentar" at bounding box center [322, 39] width 51 height 13
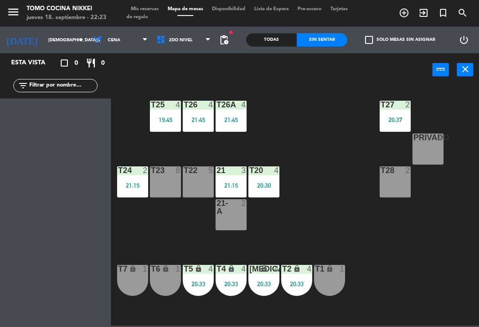
click at [279, 42] on div "Todas" at bounding box center [271, 39] width 51 height 13
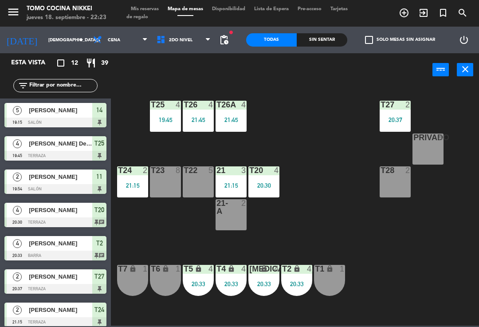
click at [333, 41] on div "Sin sentar" at bounding box center [322, 39] width 51 height 13
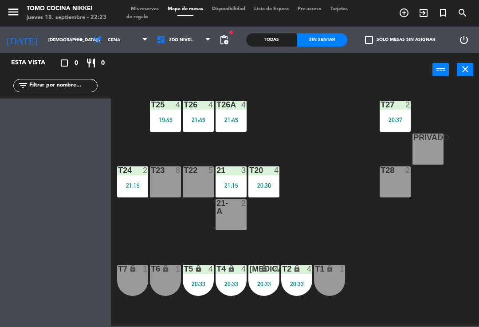
click at [280, 46] on div "Todas" at bounding box center [271, 39] width 51 height 13
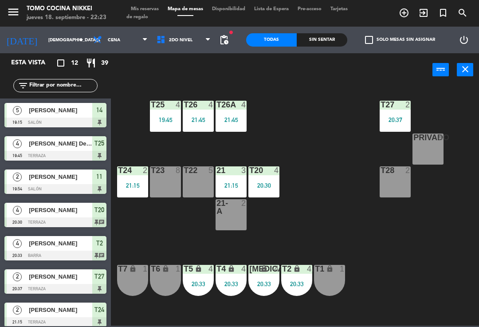
click at [316, 122] on div "T27 2 20:37 T25 4 19:45 T26A 4 21:45 T26 4 21:45 Privado 8 T24 2 21:15 T23 8 T2…" at bounding box center [297, 205] width 363 height 240
click at [122, 191] on div "T24 2 21:15" at bounding box center [132, 181] width 31 height 31
click at [291, 141] on div "T27 2 20:37 T25 4 19:45 T26A 4 21:45 T26 4 21:45 Privado 8 T24 2 21:15 T23 8 T2…" at bounding box center [297, 205] width 363 height 240
click at [204, 43] on span "2do Nivel" at bounding box center [183, 40] width 63 height 20
click at [201, 57] on ng-component "menu Tomo Cocina Nikkei [DATE] 18. septiembre - 22:23 Mis reservas Mapa de mesa…" at bounding box center [239, 162] width 479 height 325
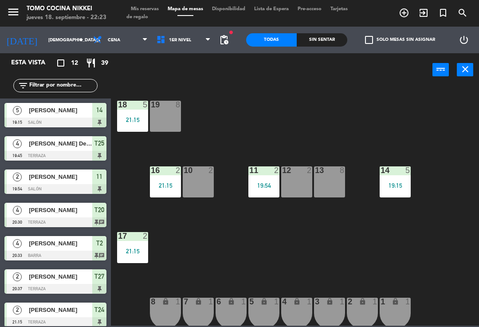
click at [204, 47] on span "1er Nivel" at bounding box center [183, 40] width 63 height 20
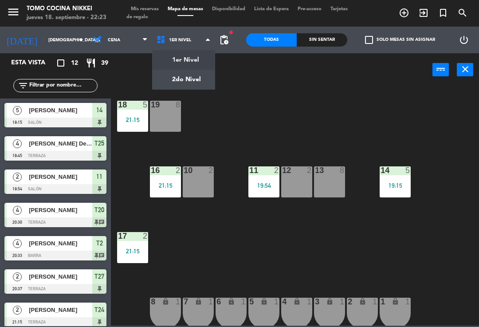
click at [264, 122] on div "18 5 21:15 19 8 16 2 21:15 10 2 11 2 19:54 12 2 13 8 14 5 19:15 17 2 21:15 7 lo…" at bounding box center [297, 205] width 363 height 240
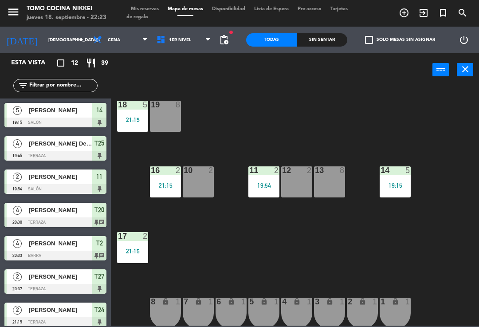
click at [340, 130] on div "18 5 21:15 19 8 16 2 21:15 10 2 11 2 19:54 12 2 13 8 14 5 19:15 17 2 21:15 7 lo…" at bounding box center [297, 205] width 363 height 240
click at [330, 44] on div "Sin sentar" at bounding box center [322, 39] width 51 height 13
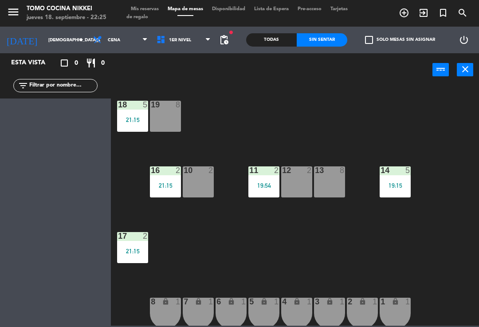
click at [283, 56] on div "power_input close" at bounding box center [271, 70] width 321 height 34
click at [279, 45] on div "Todas" at bounding box center [271, 39] width 51 height 13
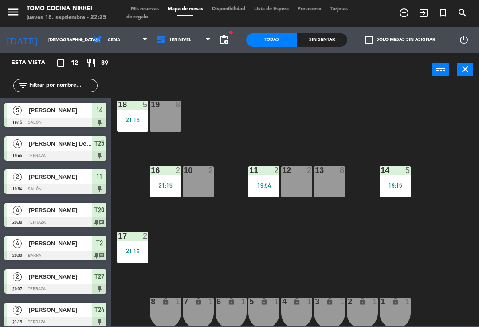
click at [163, 174] on div at bounding box center [165, 170] width 15 height 8
click at [139, 213] on div "18 5 21:15 19 8 16 2 21:15 10 2 11 2 19:54 12 2 13 8 14 5 19:15 17 2 21:15 7 lo…" at bounding box center [297, 205] width 363 height 240
click at [135, 244] on div "17 2 21:15" at bounding box center [132, 247] width 31 height 31
click at [219, 247] on div "18 5 21:15 19 8 16 2 21:15 10 2 11 2 19:54 12 2 13 8 14 5 19:15 17 2 21:15 7 lo…" at bounding box center [297, 205] width 363 height 240
click at [152, 227] on div "18 5 21:15 19 8 16 2 21:15 10 2 11 2 19:54 12 2 13 8 14 5 19:15 17 2 21:15 7 lo…" at bounding box center [297, 205] width 363 height 240
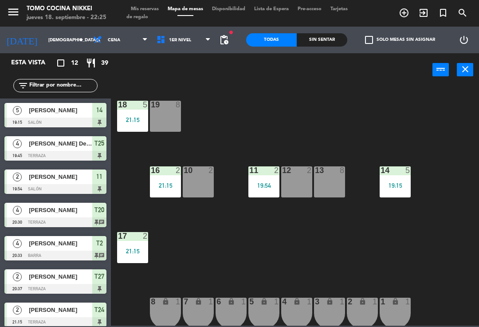
click at [161, 258] on div "18 5 21:15 19 8 16 2 21:15 10 2 11 2 19:54 12 2 13 8 14 5 19:15 17 2 21:15 7 lo…" at bounding box center [297, 205] width 363 height 240
click at [167, 228] on div "18 5 21:15 19 8 16 2 21:15 10 2 11 2 19:54 12 2 13 8 14 5 19:15 17 2 21:15 7 lo…" at bounding box center [297, 205] width 363 height 240
click at [164, 228] on div "18 5 21:15 19 8 16 2 21:15 10 2 11 2 19:54 12 2 13 8 14 5 19:15 17 2 21:15 7 lo…" at bounding box center [297, 205] width 363 height 240
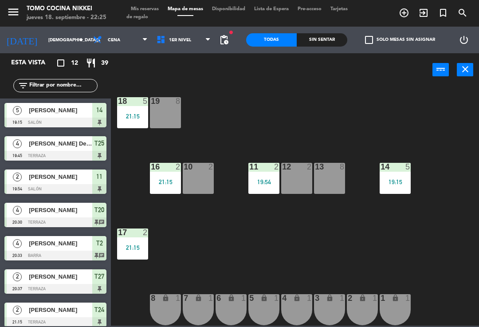
scroll to position [4, 0]
click at [130, 229] on div at bounding box center [132, 232] width 15 height 8
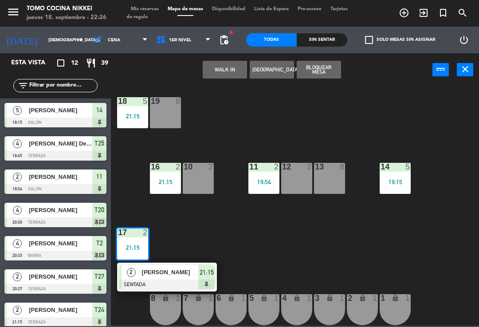
click at [234, 135] on div "18 5 21:15 19 8 16 2 21:15 10 2 11 2 19:54 12 2 13 8 14 5 19:15 17 2 21:15 2 [P…" at bounding box center [297, 205] width 363 height 240
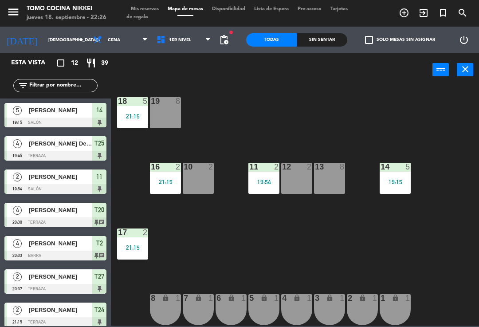
click at [285, 89] on div "18 5 21:15 19 8 16 2 21:15 10 2 11 2 19:54 12 2 13 8 14 5 19:15 17 2 21:15 7 lo…" at bounding box center [297, 205] width 363 height 240
click at [190, 57] on div "power_input close" at bounding box center [271, 70] width 321 height 34
click at [195, 48] on span "1er Nivel" at bounding box center [183, 40] width 63 height 20
click at [189, 70] on ng-component "menu Tomo Cocina Nikkei [DATE] 18. septiembre - 22:26 Mis reservas Mapa de mesa…" at bounding box center [239, 162] width 479 height 325
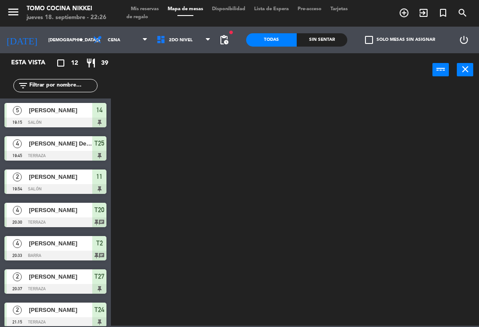
scroll to position [0, 0]
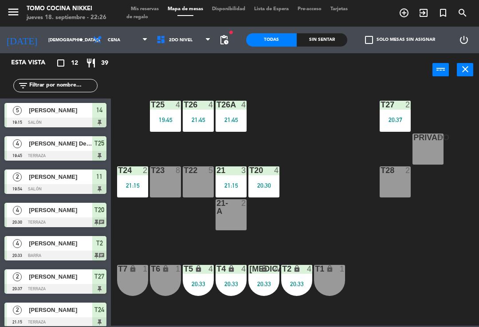
click at [133, 177] on div "T24 2 21:15" at bounding box center [132, 181] width 31 height 31
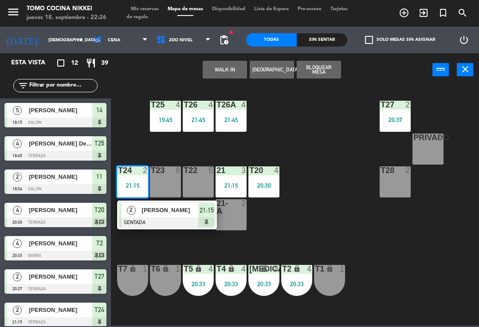
click at [153, 200] on div "2 [PERSON_NAME] SENTADA 21:15" at bounding box center [167, 214] width 100 height 29
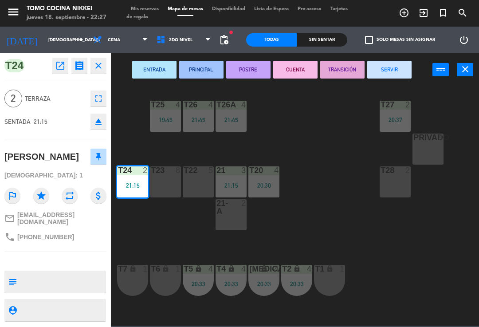
click at [405, 63] on button "SERVIR" at bounding box center [389, 70] width 44 height 18
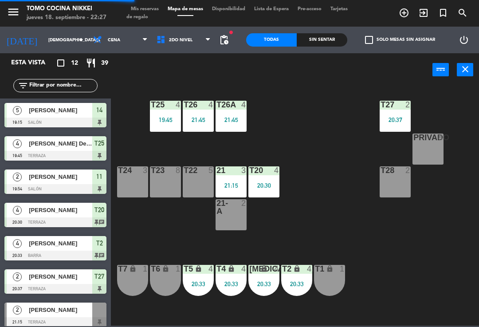
click at [374, 108] on div "T27" at bounding box center [380, 105] width 15 height 8
click at [301, 162] on div "T27 2 20:37 T25 4 19:45 T26A 4 21:45 T26 4 21:45 Privado 8 T24 3 T23 8 T22 5 21…" at bounding box center [297, 205] width 363 height 240
click at [328, 148] on div "T27 2 20:37 T25 4 19:45 T26A 4 21:45 T26 4 21:45 Privado 8 T24 3 T23 8 T22 5 21…" at bounding box center [297, 205] width 363 height 240
click at [290, 170] on div "T27 2 20:37 T25 4 19:45 T26A 4 21:45 T26 4 21:45 Privado 8 T24 3 T23 8 T22 5 21…" at bounding box center [297, 205] width 363 height 240
click at [239, 172] on div "3" at bounding box center [245, 170] width 15 height 8
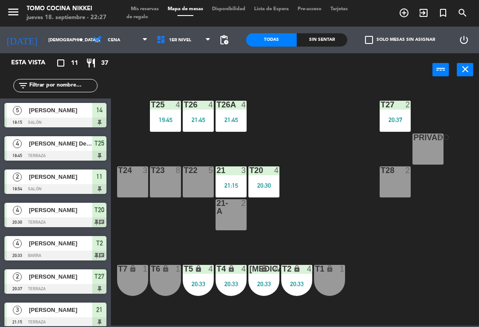
click at [294, 151] on div "T27 2 20:37 T25 4 19:45 T26A 4 21:45 T26 4 21:45 Privado 8 T24 3 T23 8 T22 5 21…" at bounding box center [297, 205] width 363 height 240
click at [281, 168] on div "4" at bounding box center [278, 170] width 15 height 8
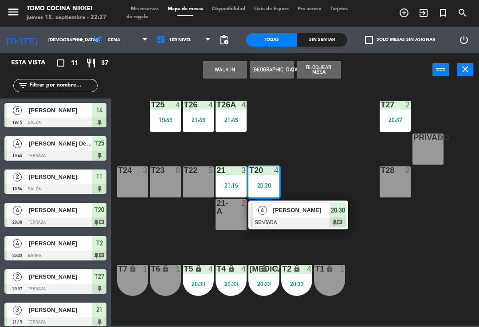
click at [246, 199] on div "2" at bounding box center [243, 203] width 5 height 8
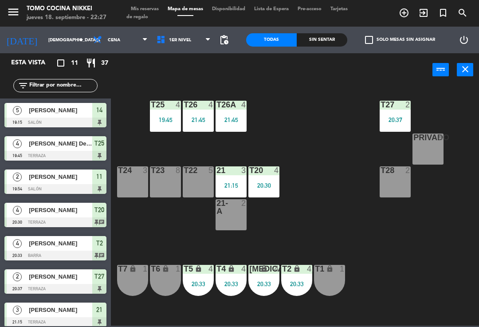
click at [329, 150] on div "T27 2 20:37 T25 4 19:45 T26A 4 21:45 T26 4 21:45 Privado 8 T24 3 T23 8 T22 5 21…" at bounding box center [297, 205] width 363 height 240
click at [322, 139] on div "T27 2 20:37 T25 4 19:45 T26A 4 21:45 T26 4 21:45 Privado 8 T24 3 T23 8 T22 5 21…" at bounding box center [297, 205] width 363 height 240
click at [318, 46] on div "Sin sentar" at bounding box center [322, 39] width 51 height 13
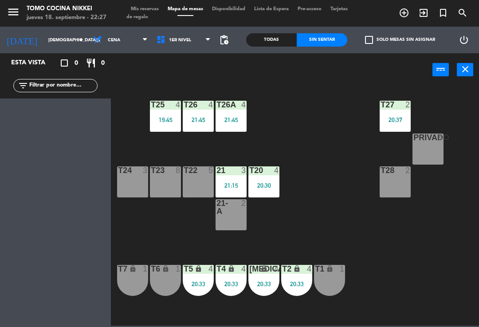
click at [285, 33] on div "Todas" at bounding box center [271, 39] width 51 height 13
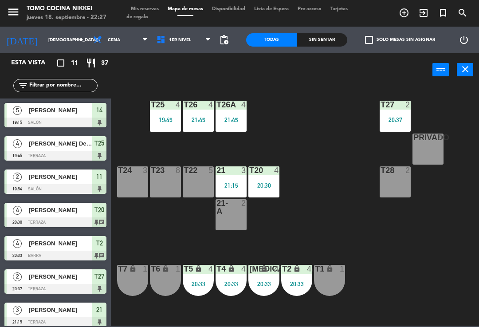
click at [321, 84] on div "power_input close" at bounding box center [271, 70] width 321 height 34
click at [317, 36] on div "Sin sentar" at bounding box center [322, 39] width 51 height 13
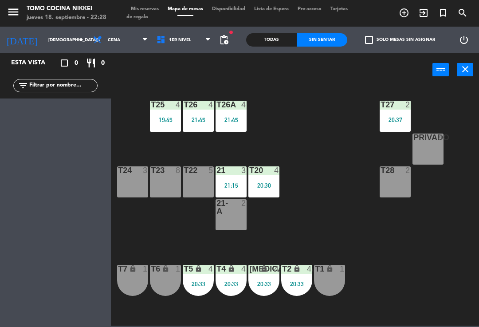
click at [265, 39] on div "Todas" at bounding box center [271, 39] width 51 height 13
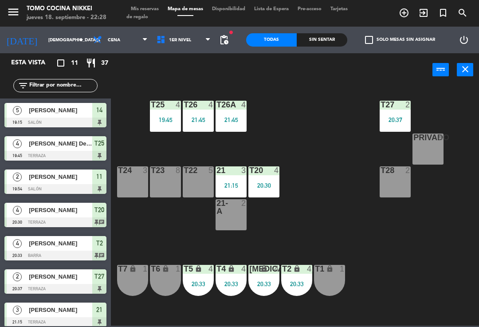
click at [65, 86] on input "text" at bounding box center [62, 86] width 69 height 10
click at [294, 95] on div "T27 2 20:37 T25 4 19:45 T26A 4 21:45 T26 4 21:45 Privado 8 T24 3 T23 8 T22 5 21…" at bounding box center [297, 205] width 363 height 240
click at [86, 113] on span "[PERSON_NAME]" at bounding box center [60, 110] width 63 height 9
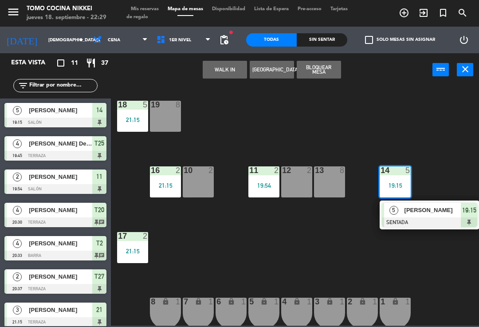
click at [271, 183] on div "19:54" at bounding box center [263, 185] width 31 height 6
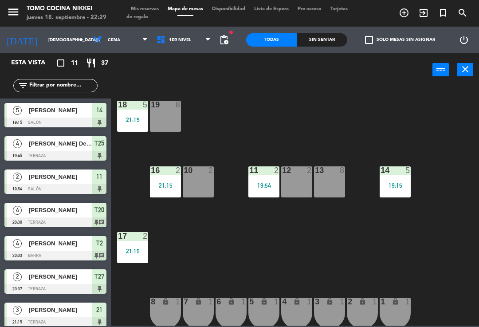
click at [245, 238] on div "18 5 21:15 19 8 16 2 21:15 10 2 11 2 19:54 12 2 13 8 14 5 19:15 17 2 21:15 7 lo…" at bounding box center [297, 205] width 363 height 240
click at [272, 192] on div "11 2 19:54" at bounding box center [263, 181] width 31 height 31
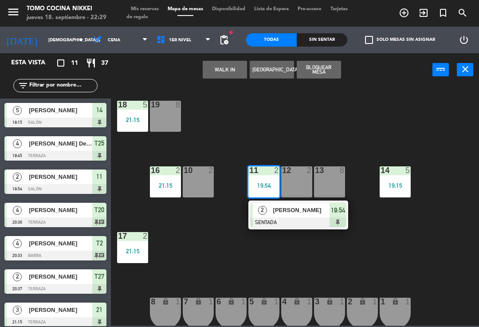
click at [292, 210] on span "[PERSON_NAME]" at bounding box center [301, 209] width 57 height 9
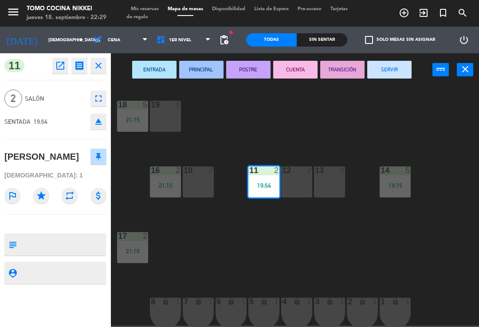
click at [396, 66] on button "SERVIR" at bounding box center [389, 70] width 44 height 18
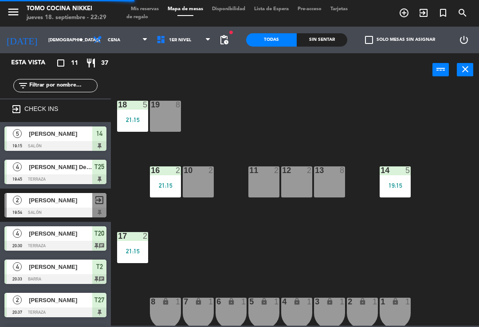
click at [379, 107] on div "18 5 21:15 19 8 16 2 21:15 10 2 11 2 12 2 13 8 14 5 19:15 17 2 21:15 7 lock 1 8…" at bounding box center [297, 205] width 363 height 240
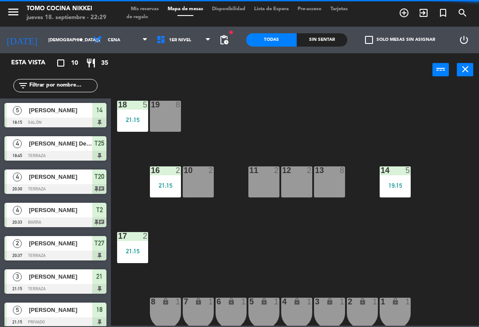
click at [400, 184] on div "19:15" at bounding box center [394, 185] width 31 height 6
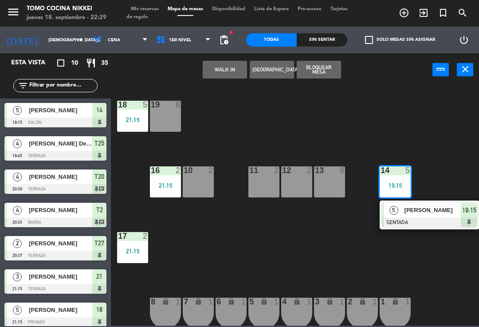
click at [415, 217] on div "[PERSON_NAME]" at bounding box center [432, 210] width 58 height 15
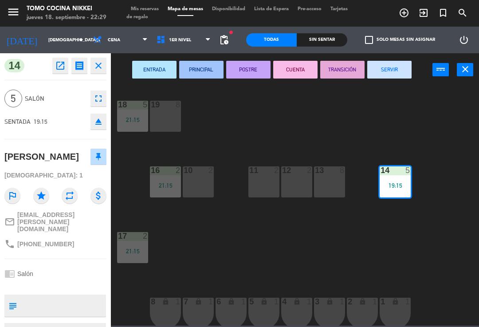
click at [97, 91] on button "fullscreen" at bounding box center [98, 98] width 16 height 16
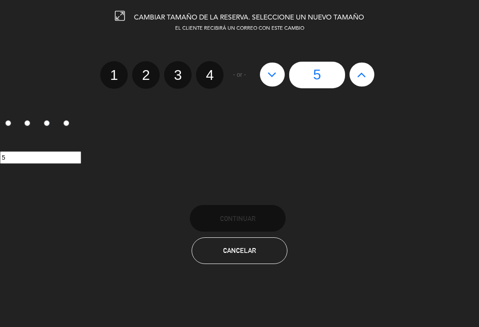
click at [353, 73] on button at bounding box center [361, 75] width 25 height 24
type input "6"
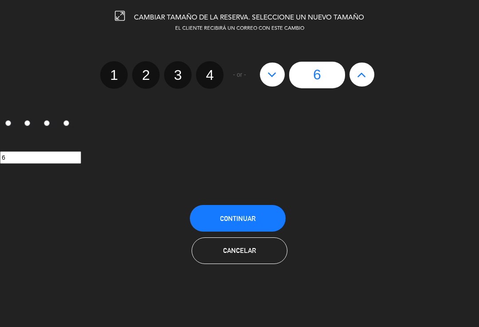
click at [257, 215] on button "Continuar" at bounding box center [238, 218] width 96 height 27
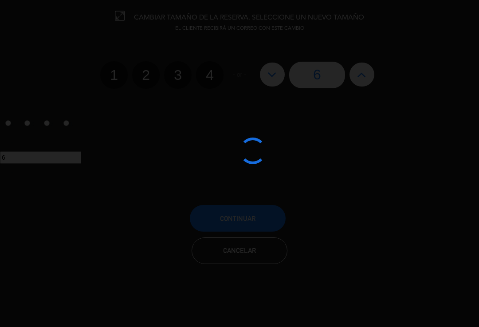
click at [467, 124] on div at bounding box center [239, 163] width 479 height 327
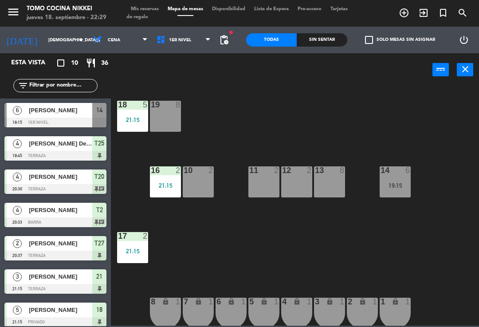
click at [422, 153] on div "18 5 21:15 19 8 16 2 21:15 10 2 11 2 12 2 13 8 14 6 19:15 17 2 21:15 7 lock 1 8…" at bounding box center [297, 205] width 363 height 240
click at [391, 195] on div "14 6 19:15" at bounding box center [394, 181] width 31 height 31
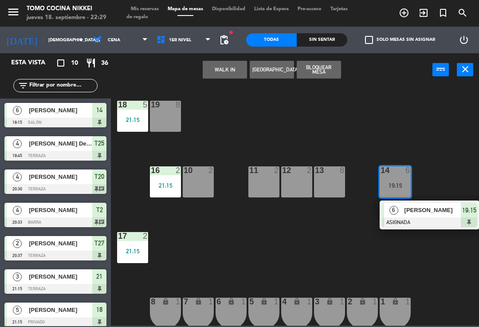
click at [405, 210] on span "[PERSON_NAME]" at bounding box center [432, 209] width 57 height 9
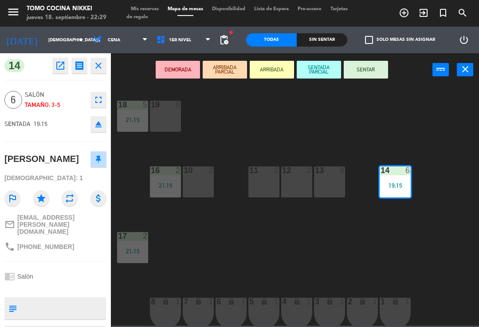
click at [371, 75] on button "SENTAR" at bounding box center [366, 70] width 44 height 18
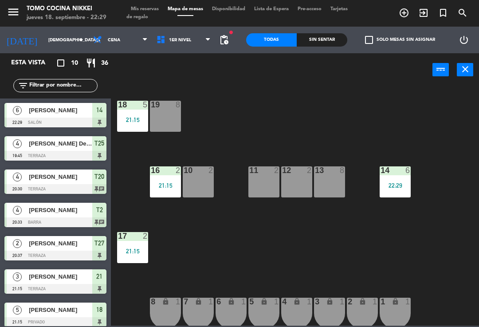
click at [388, 123] on div "18 5 21:15 19 8 16 2 21:15 10 2 11 2 12 2 13 8 14 6 22:29 17 2 21:15 7 lock 1 8…" at bounding box center [297, 205] width 363 height 240
click at [416, 197] on div "18 5 21:15 19 8 16 2 21:15 10 2 11 2 12 2 13 8 14 6 22:29 17 2 21:15 7 lock 1 8…" at bounding box center [297, 205] width 363 height 240
click at [435, 171] on div "18 5 21:15 19 8 16 2 21:15 10 2 11 2 12 2 13 8 14 6 22:29 17 2 21:15 7 lock 1 8…" at bounding box center [297, 205] width 363 height 240
click at [203, 36] on span "1er Nivel" at bounding box center [183, 40] width 63 height 20
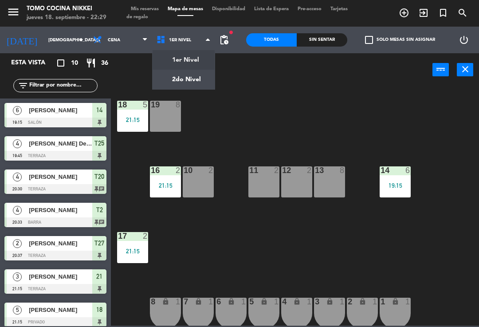
click at [185, 76] on ng-component "menu Tomo Cocina Nikkei [DATE] 18. septiembre - 22:29 Mis reservas Mapa de mesa…" at bounding box center [239, 162] width 479 height 325
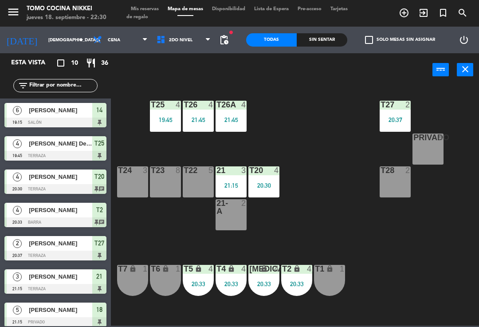
click at [384, 87] on div "T27 2 20:37 T25 4 19:45 T26A 4 21:45 T26 4 21:45 Privado 8 T24 3 T23 8 T22 5 21…" at bounding box center [297, 205] width 363 height 240
click at [340, 45] on div "Sin sentar" at bounding box center [322, 39] width 51 height 13
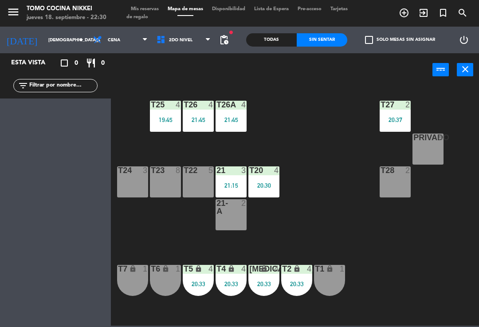
click at [285, 41] on div "Todas" at bounding box center [271, 39] width 51 height 13
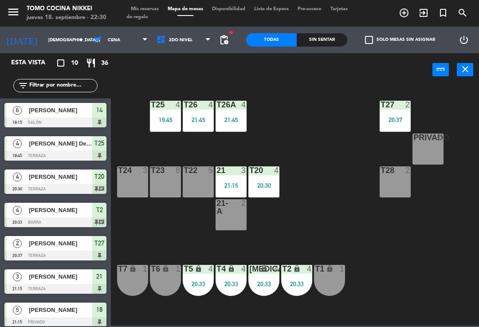
click at [317, 39] on div "Sin sentar" at bounding box center [322, 39] width 51 height 13
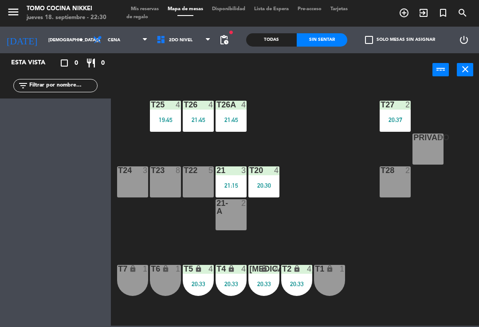
click at [267, 45] on div "Todas" at bounding box center [271, 39] width 51 height 13
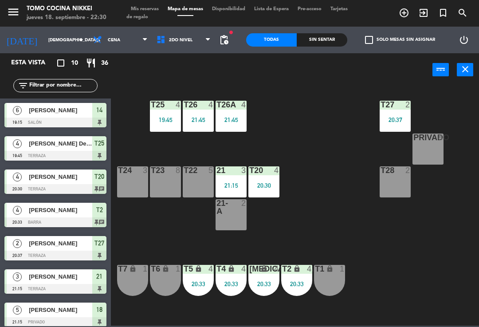
click at [313, 73] on div "power_input close" at bounding box center [271, 70] width 321 height 34
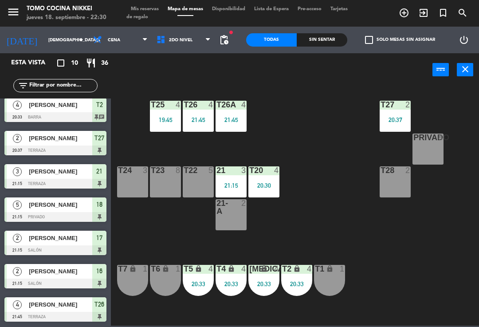
click at [279, 37] on div "Todas" at bounding box center [271, 39] width 51 height 13
click at [316, 39] on div "Sin sentar" at bounding box center [322, 39] width 51 height 13
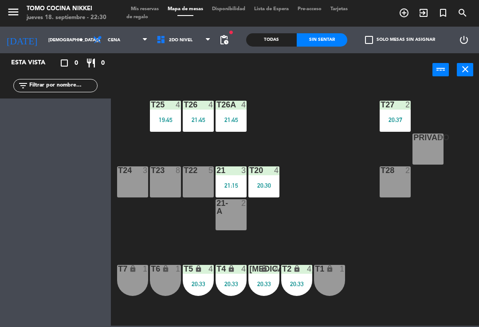
scroll to position [0, 0]
click at [278, 39] on div "Todas" at bounding box center [271, 39] width 51 height 13
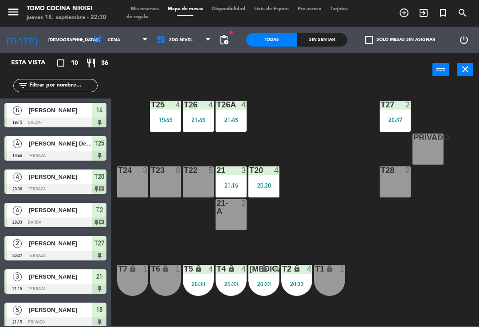
click at [325, 35] on div "Sin sentar" at bounding box center [322, 39] width 51 height 13
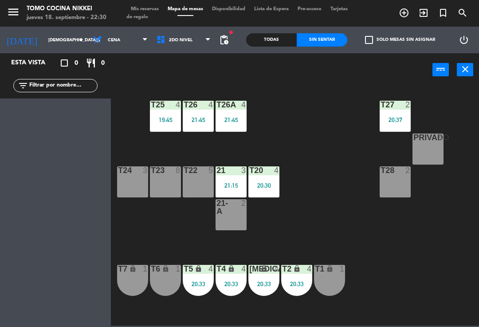
click at [273, 35] on div "Todas" at bounding box center [271, 39] width 51 height 13
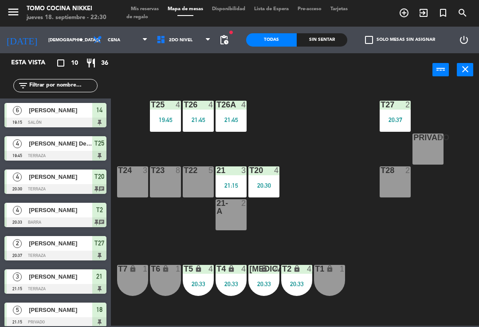
click at [324, 35] on div "Sin sentar" at bounding box center [322, 39] width 51 height 13
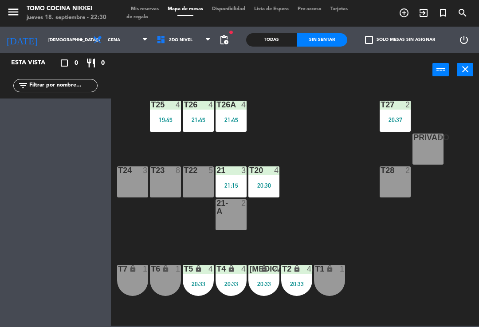
click at [288, 67] on div "power_input close" at bounding box center [271, 70] width 321 height 34
click at [286, 31] on div "Todas Sin sentar" at bounding box center [296, 40] width 101 height 27
click at [332, 38] on div "Sin sentar" at bounding box center [322, 39] width 51 height 13
click at [272, 36] on div "Todas" at bounding box center [271, 39] width 51 height 13
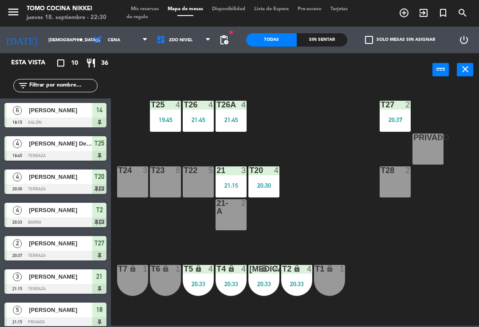
click at [319, 41] on div "Sin sentar" at bounding box center [322, 39] width 51 height 13
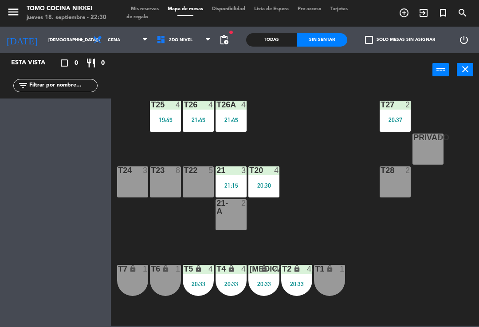
click at [285, 39] on div "Todas" at bounding box center [271, 39] width 51 height 13
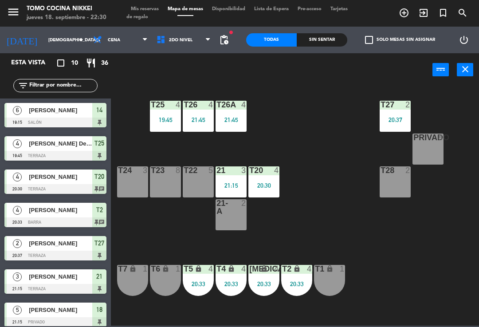
click at [329, 43] on div "Sin sentar" at bounding box center [322, 39] width 51 height 13
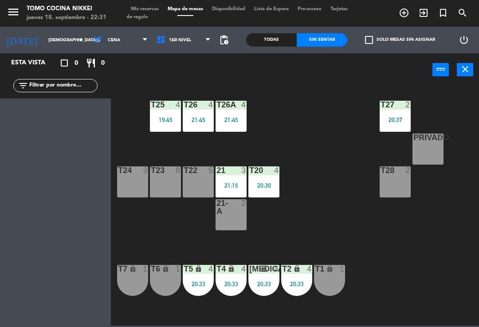
click at [318, 128] on div "T27 2 20:37 T25 4 19:45 T26A 4 21:45 T26 4 21:45 Privado 8 T24 3 T23 8 T22 5 21…" at bounding box center [297, 205] width 363 height 240
click at [267, 163] on div "T27 2 20:37 T25 4 19:45 T26A 4 21:45 T26 4 21:45 Privado 8 T24 3 T23 8 T22 5 21…" at bounding box center [297, 205] width 363 height 240
click at [255, 188] on div "20:30" at bounding box center [263, 185] width 31 height 6
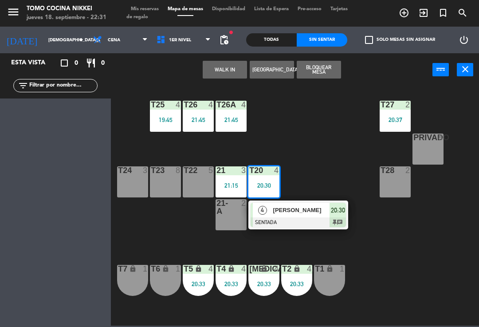
click at [293, 210] on span "[PERSON_NAME]" at bounding box center [301, 209] width 57 height 9
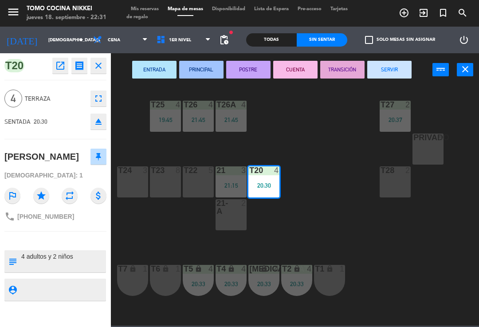
click at [394, 67] on button "SERVIR" at bounding box center [389, 70] width 44 height 18
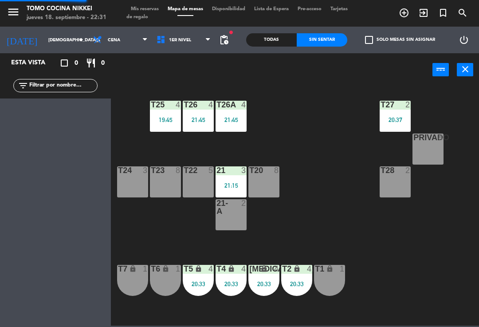
click at [373, 108] on div "T27" at bounding box center [380, 105] width 15 height 8
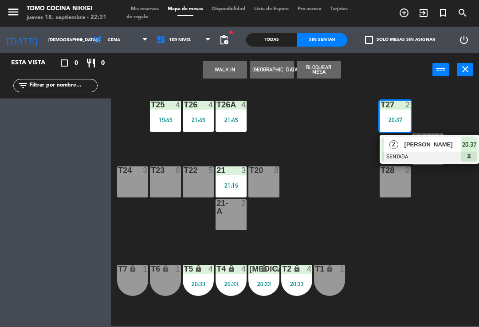
click at [395, 211] on div "T27 2 20:37 2 [PERSON_NAME] SENTADA 20:37 T25 4 19:45 T26A 4 21:45 T26 4 21:45 …" at bounding box center [297, 205] width 363 height 240
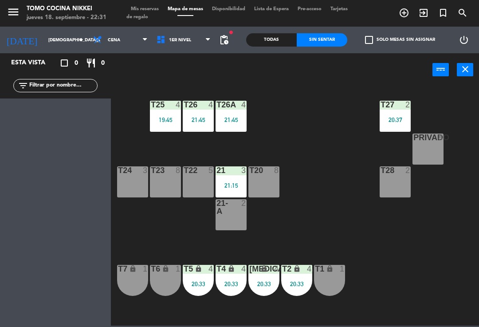
click at [441, 156] on div "Privado 8" at bounding box center [427, 148] width 31 height 31
click at [368, 233] on div "T27 2 20:37 T25 4 19:45 T26A 4 21:45 T26 4 21:45 Privado 8 T24 3 T23 8 T22 5 21…" at bounding box center [297, 205] width 363 height 240
click at [333, 106] on div "T27 2 20:37 T25 4 19:45 T26A 4 21:45 T26 4 21:45 Privado 8 T24 3 T23 8 T22 5 21…" at bounding box center [297, 205] width 363 height 240
click at [328, 160] on div "T27 2 20:37 T25 4 19:45 T26A 4 21:45 T26 4 21:45 Privado 8 T24 3 T23 8 T22 5 21…" at bounding box center [297, 205] width 363 height 240
click at [270, 152] on div "T27 2 20:37 T25 4 19:45 T26A 4 21:45 T26 4 21:45 Privado 8 T24 3 T23 8 T22 5 21…" at bounding box center [297, 205] width 363 height 240
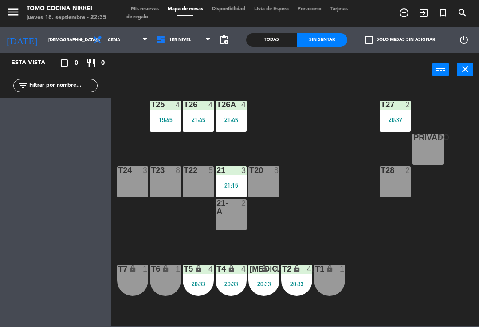
click at [381, 172] on div "T28" at bounding box center [380, 170] width 0 height 8
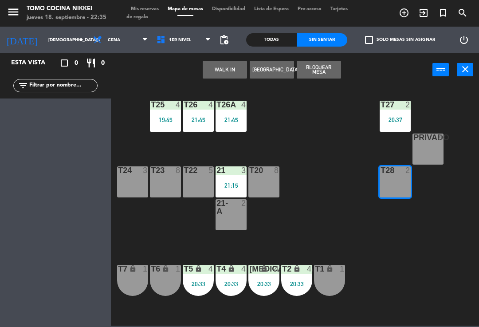
click at [449, 137] on div "8" at bounding box center [442, 137] width 15 height 8
click at [351, 190] on div "T27 2 20:37 T25 4 19:45 T26A 4 21:45 T26 4 21:45 Privado 8 T24 3 T23 8 T22 5 21…" at bounding box center [297, 205] width 363 height 240
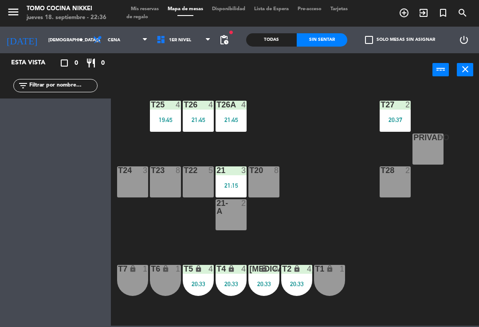
click at [283, 279] on div "T2 lock 4 20:33" at bounding box center [296, 280] width 31 height 31
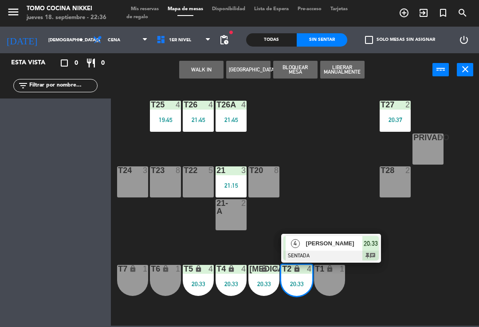
click at [320, 245] on span "[PERSON_NAME]" at bounding box center [334, 242] width 57 height 9
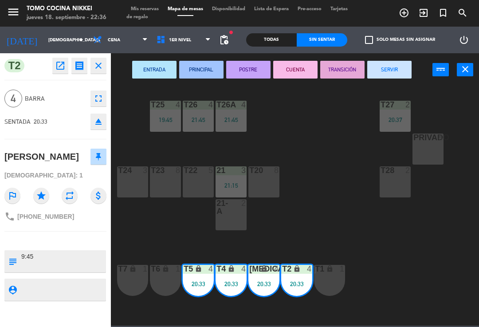
click at [397, 63] on button "SERVIR" at bounding box center [389, 70] width 44 height 18
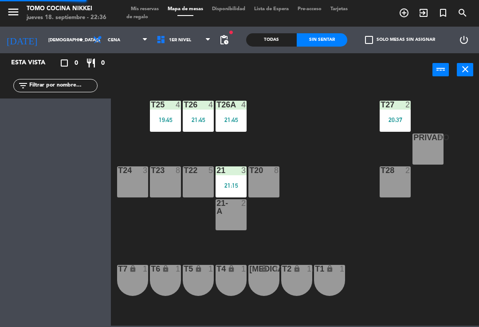
click at [342, 147] on div "T27 2 20:37 T25 4 19:45 T26A 4 21:45 T26 4 21:45 Privado 8 T24 3 T23 8 T22 5 21…" at bounding box center [297, 205] width 363 height 240
click at [253, 84] on div "power_input close" at bounding box center [271, 70] width 321 height 34
click at [230, 111] on div "T26A 4 21:45" at bounding box center [230, 116] width 31 height 31
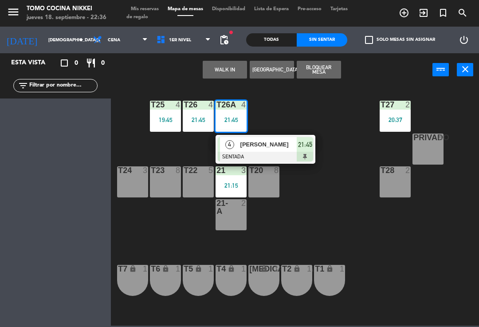
click at [269, 108] on div "T27 2 20:37 T25 4 19:45 T26A 4 21:45 4 [PERSON_NAME] SENTADA 21:45 T26 4 21:45 …" at bounding box center [297, 205] width 363 height 240
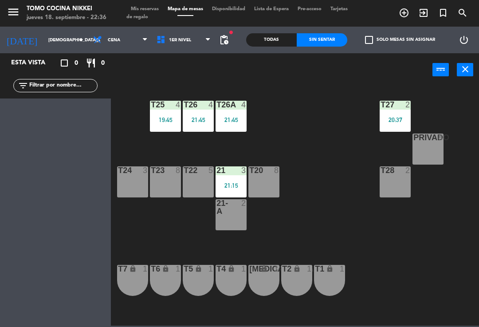
click at [173, 235] on div "T27 2 20:37 T25 4 19:45 T26A 4 21:45 T26 4 21:45 Privado 8 T24 3 T23 8 T22 5 21…" at bounding box center [297, 205] width 363 height 240
click at [160, 256] on div "T27 2 20:37 T25 4 19:45 T26A 4 21:45 T26 4 21:45 Privado 8 T24 3 T23 8 T22 5 21…" at bounding box center [297, 205] width 363 height 240
click at [144, 249] on div "T27 2 20:37 T25 4 19:45 T26A 4 21:45 T26 4 21:45 Privado 8 T24 3 T23 8 T22 5 21…" at bounding box center [297, 205] width 363 height 240
click at [136, 226] on div "T27 2 20:37 T25 4 19:45 T26A 4 21:45 T26 4 21:45 Privado 8 T24 3 T23 8 T22 5 21…" at bounding box center [297, 205] width 363 height 240
click at [161, 138] on div "T27 2 20:37 T25 4 19:45 T26A 4 21:45 T26 4 21:45 Privado 8 T24 3 T23 8 T22 5 21…" at bounding box center [297, 205] width 363 height 240
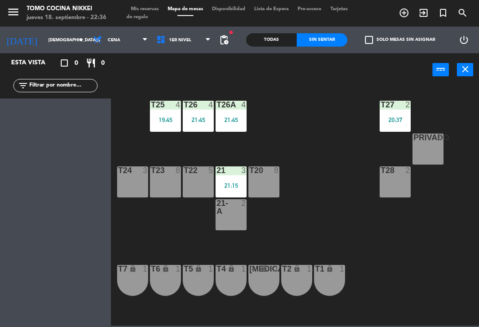
click at [158, 231] on div "T27 2 20:37 T25 4 19:45 T26A 4 21:45 T26 4 21:45 Privado 8 T24 3 T23 8 T22 5 21…" at bounding box center [297, 205] width 363 height 240
click at [285, 146] on div "T27 2 20:37 T25 4 19:45 T26A 4 21:45 T26 4 21:45 Privado 8 T24 3 T23 8 T22 5 21…" at bounding box center [297, 205] width 363 height 240
click at [396, 130] on div "T27 2 20:37" at bounding box center [394, 116] width 31 height 31
click at [338, 153] on div "T27 2 20:37 T25 4 19:45 T26A 4 21:45 T26 4 21:45 Privado 8 T24 3 T23 8 T22 5 21…" at bounding box center [297, 205] width 363 height 240
click at [192, 36] on span "1er Nivel" at bounding box center [183, 40] width 63 height 20
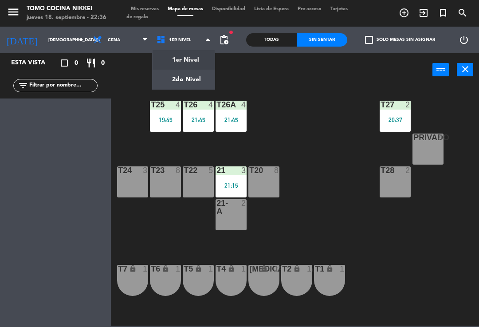
click at [206, 65] on ng-component "menu Tomo Cocina Nikkei [DATE] 18. septiembre - 22:36 Mis reservas Mapa de mesa…" at bounding box center [239, 162] width 479 height 325
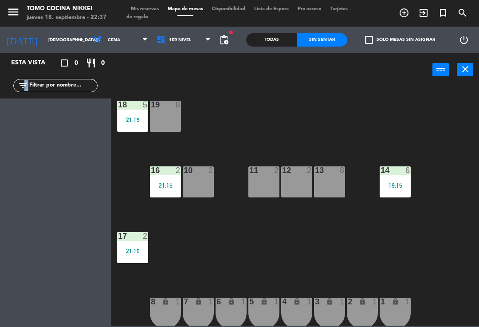
click at [197, 236] on div "18 5 21:15 19 8 16 2 21:15 10 2 11 2 12 2 13 8 14 6 19:15 17 2 21:15 7 lock 1 8…" at bounding box center [297, 205] width 363 height 240
click at [226, 121] on div "18 5 21:15 19 8 16 2 21:15 10 2 11 2 12 2 13 8 14 6 19:15 17 2 21:15 7 lock 1 8…" at bounding box center [297, 205] width 363 height 240
click at [132, 44] on span "Cena" at bounding box center [120, 40] width 63 height 20
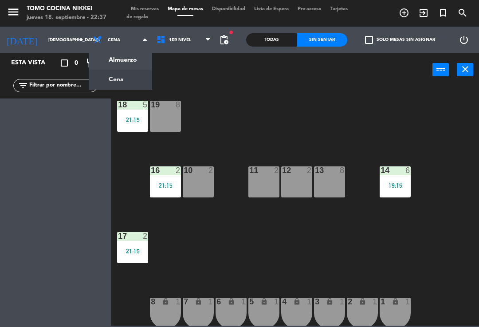
click at [140, 77] on ng-component "menu Tomo Cocina Nikkei [DATE] 18. septiembre - 22:37 Mis reservas Mapa de mesa…" at bounding box center [239, 162] width 479 height 325
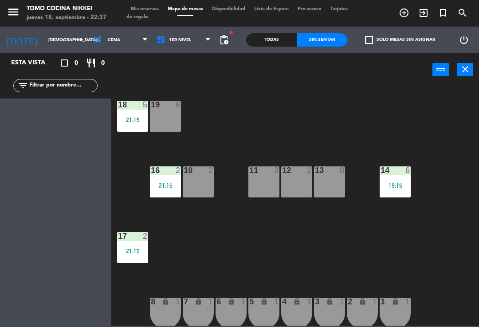
click at [257, 112] on div "18 5 21:15 19 8 16 2 21:15 10 2 11 2 12 2 13 8 14 6 19:15 17 2 21:15 7 lock 1 8…" at bounding box center [297, 205] width 363 height 240
click at [229, 50] on div "fiber_manual_record pending_actions" at bounding box center [224, 40] width 18 height 27
click at [261, 113] on div "18 5 21:15 19 8 16 2 21:15 10 2 11 2 12 2 13 8 14 6 19:15 17 2 21:15 7 lock 1 8…" at bounding box center [297, 205] width 363 height 240
click at [263, 45] on div "Todas" at bounding box center [271, 39] width 51 height 13
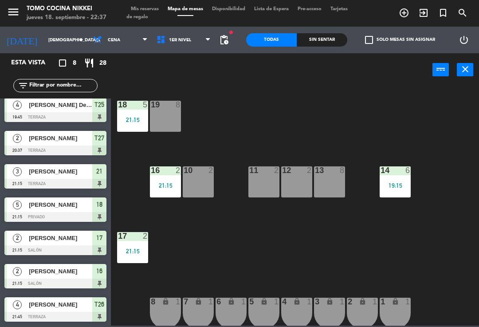
click at [227, 106] on div "18 5 21:15 19 8 16 2 21:15 10 2 11 2 12 2 13 8 14 6 19:15 17 2 21:15 7 lock 1 8…" at bounding box center [297, 205] width 363 height 240
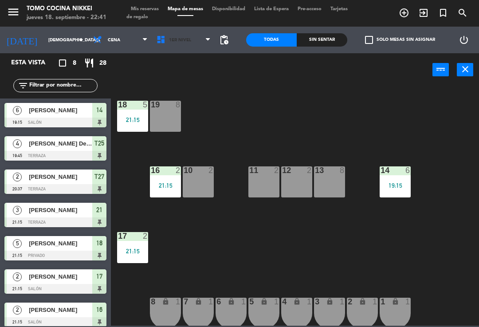
click at [200, 42] on span "1er Nivel" at bounding box center [183, 40] width 63 height 20
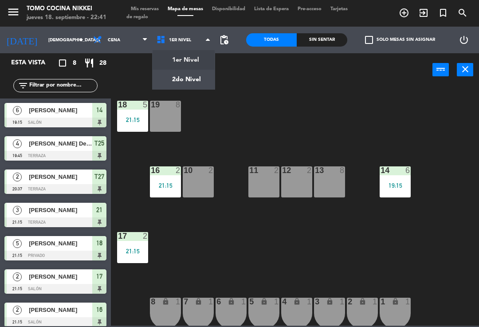
click at [208, 68] on ng-component "menu Tomo Cocina Nikkei [DATE] 18. septiembre - 22:41 Mis reservas Mapa de mesa…" at bounding box center [239, 162] width 479 height 325
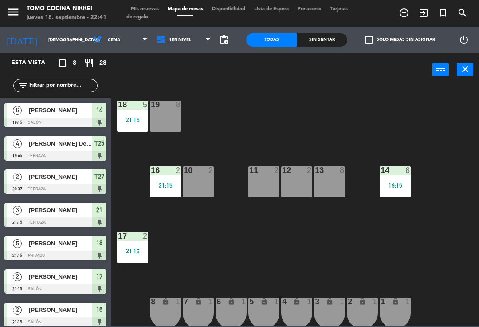
click at [201, 81] on div "power_input close" at bounding box center [271, 70] width 321 height 34
click at [201, 42] on span "1er Nivel" at bounding box center [183, 40] width 63 height 20
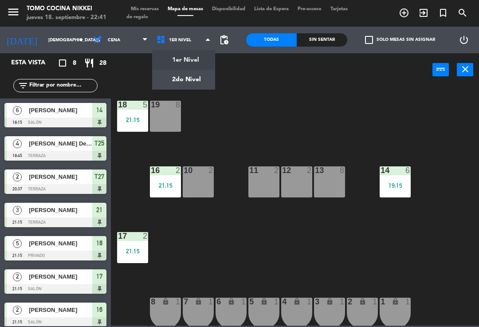
click at [200, 82] on ng-component "menu Tomo Cocina Nikkei [DATE] 18. septiembre - 22:41 Mis reservas Mapa de mesa…" at bounding box center [239, 162] width 479 height 325
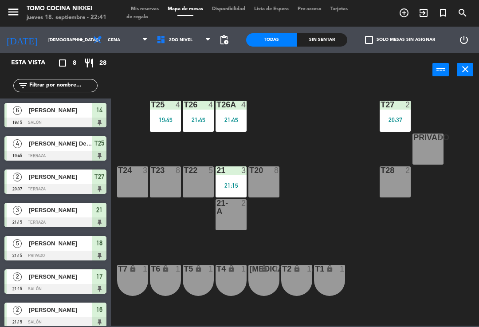
click at [203, 49] on span "2do Nivel" at bounding box center [183, 40] width 63 height 20
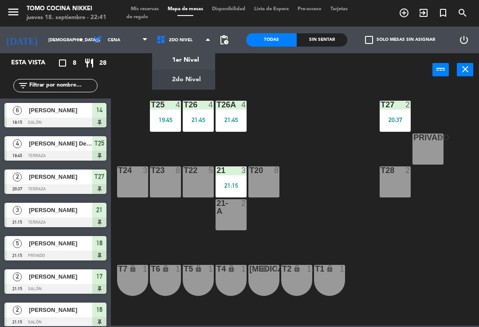
click at [203, 72] on ng-component "menu Tomo Cocina Nikkei [DATE] 18. septiembre - 22:41 Mis reservas Mapa de mesa…" at bounding box center [239, 162] width 479 height 325
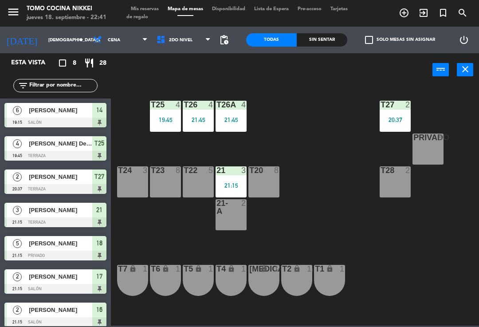
click at [205, 46] on span "2do Nivel" at bounding box center [183, 40] width 63 height 20
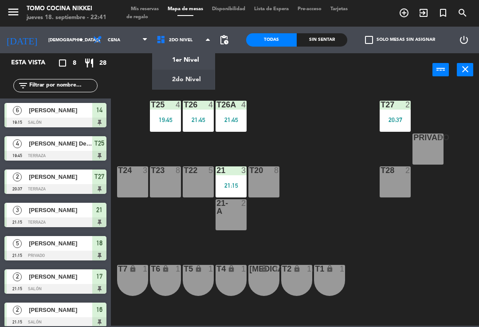
click at [206, 60] on ng-component "menu Tomo Cocina Nikkei [DATE] 18. septiembre - 22:41 Mis reservas Mapa de mesa…" at bounding box center [239, 162] width 479 height 325
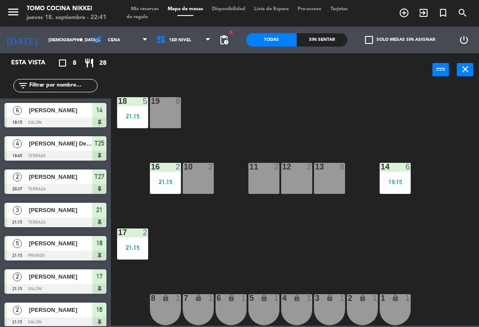
scroll to position [4, 0]
click at [151, 171] on div "16" at bounding box center [151, 167] width 0 height 8
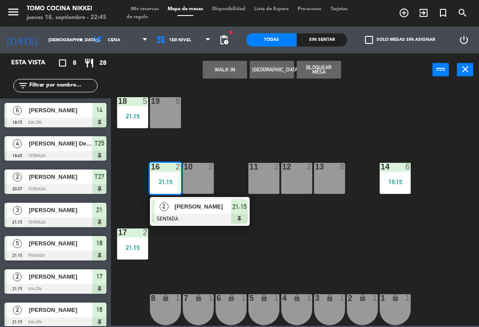
click at [200, 210] on span "[PERSON_NAME]" at bounding box center [203, 206] width 57 height 9
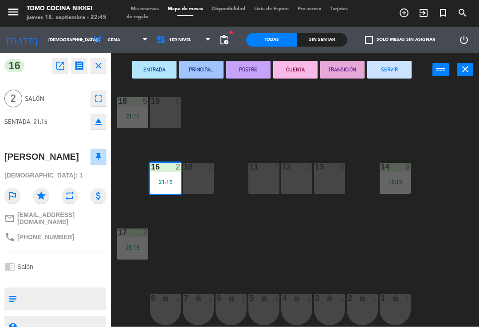
click at [395, 74] on button "SERVIR" at bounding box center [389, 70] width 44 height 18
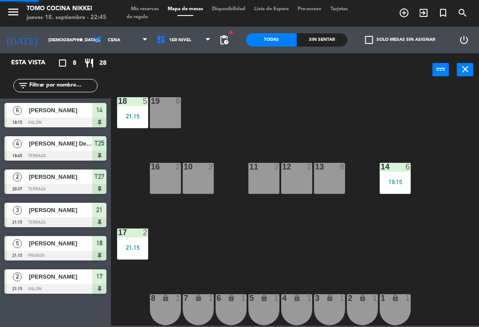
scroll to position [31, 0]
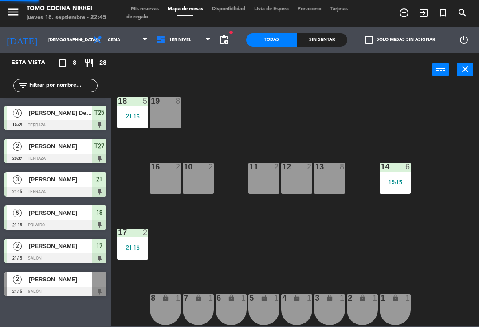
click at [367, 106] on div "18 5 21:15 19 8 16 2 10 2 11 2 12 2 13 8 14 6 19:15 17 2 21:15 7 lock 1 8 lock …" at bounding box center [297, 205] width 363 height 240
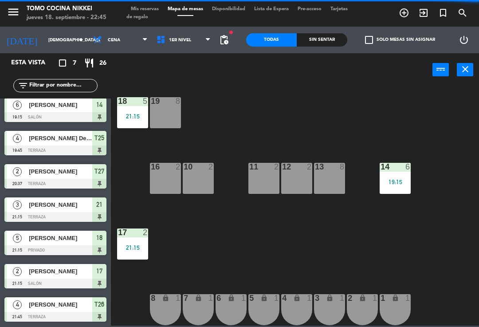
scroll to position [5, 0]
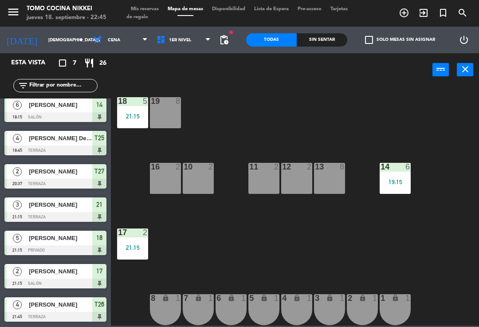
click at [456, 139] on div "18 5 21:15 19 8 16 2 10 2 11 2 12 2 13 8 14 6 19:15 17 2 21:15 7 lock 1 8 lock …" at bounding box center [297, 205] width 363 height 240
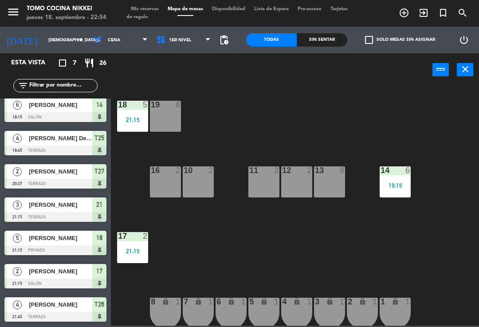
scroll to position [0, 0]
click at [149, 11] on span "Mis reservas" at bounding box center [144, 9] width 37 height 5
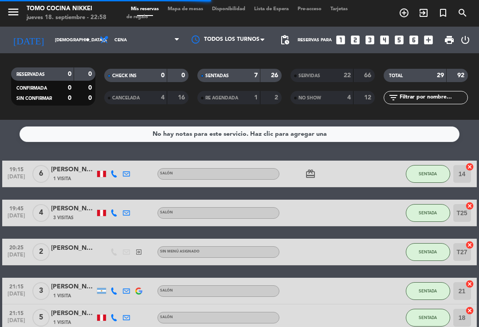
click at [356, 79] on div "66" at bounding box center [364, 75] width 17 height 10
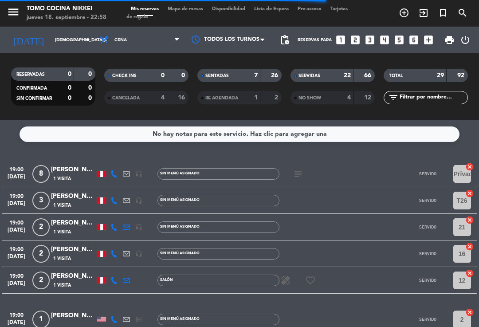
click at [199, 12] on span "Mapa de mesas" at bounding box center [185, 9] width 44 height 5
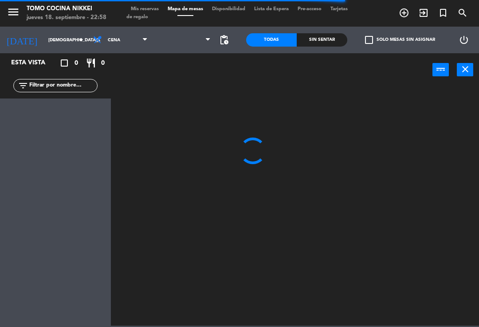
click at [188, 48] on span at bounding box center [183, 40] width 63 height 20
click at [199, 47] on span "1er Nivel" at bounding box center [183, 40] width 63 height 20
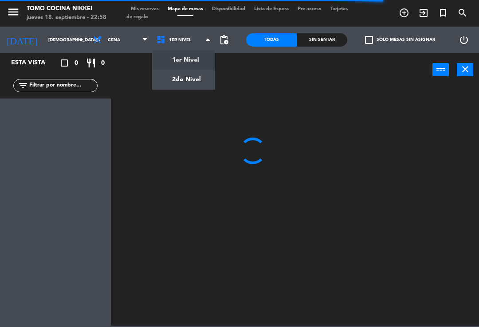
click at [184, 82] on ng-component "menu Tomo Cocina Nikkei [DATE] 18. septiembre - 22:58 Mis reservas Mapa de mesa…" at bounding box center [239, 162] width 479 height 325
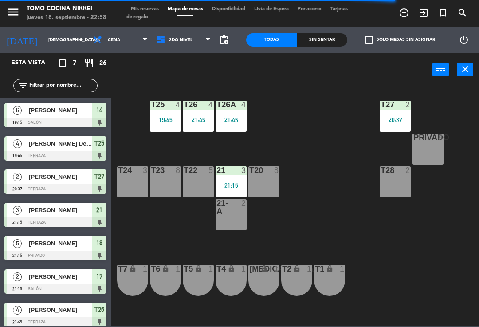
click at [223, 186] on div "21:15" at bounding box center [230, 185] width 31 height 6
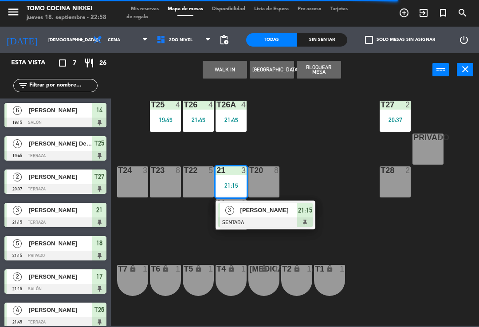
click at [261, 223] on div at bounding box center [265, 222] width 95 height 10
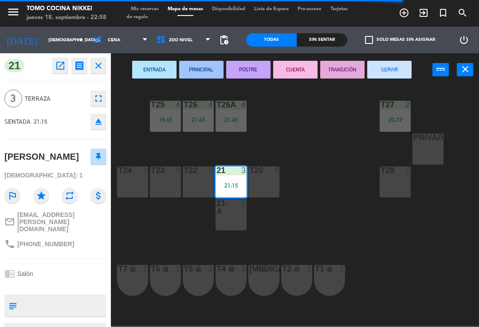
click at [398, 74] on button "SERVIR" at bounding box center [389, 70] width 44 height 18
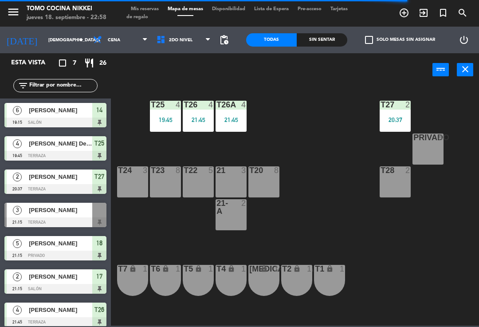
click at [348, 133] on div "T27 2 20:37 T25 4 19:45 T26A 4 21:45 T26 4 21:45 Privado 8 T24 3 T23 8 T22 5 21…" at bounding box center [297, 205] width 363 height 240
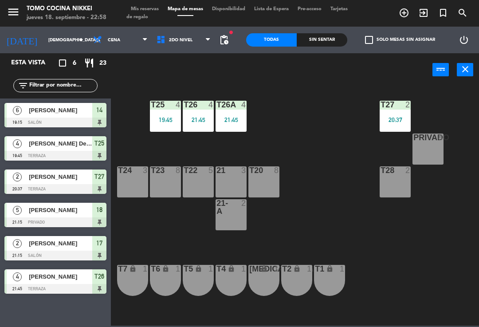
click at [139, 10] on span "Mis reservas" at bounding box center [144, 9] width 37 height 5
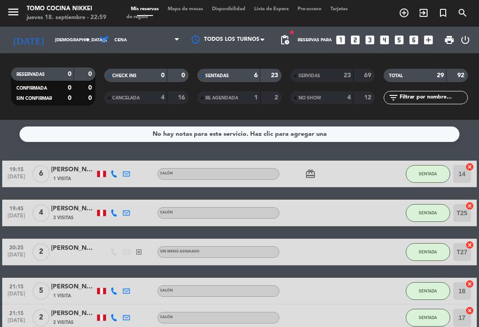
click at [313, 91] on div "NO SHOW 4 12" at bounding box center [332, 97] width 84 height 13
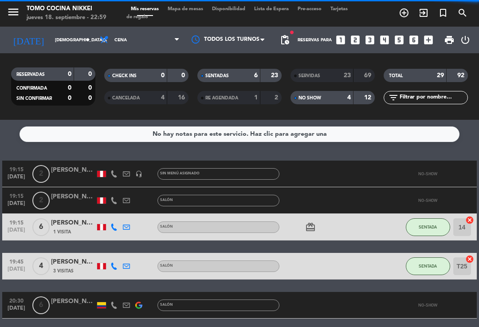
click at [316, 96] on span "NO SHOW" at bounding box center [309, 98] width 23 height 4
click at [328, 74] on div "SERVIDAS" at bounding box center [313, 75] width 41 height 10
